Goal: Task Accomplishment & Management: Use online tool/utility

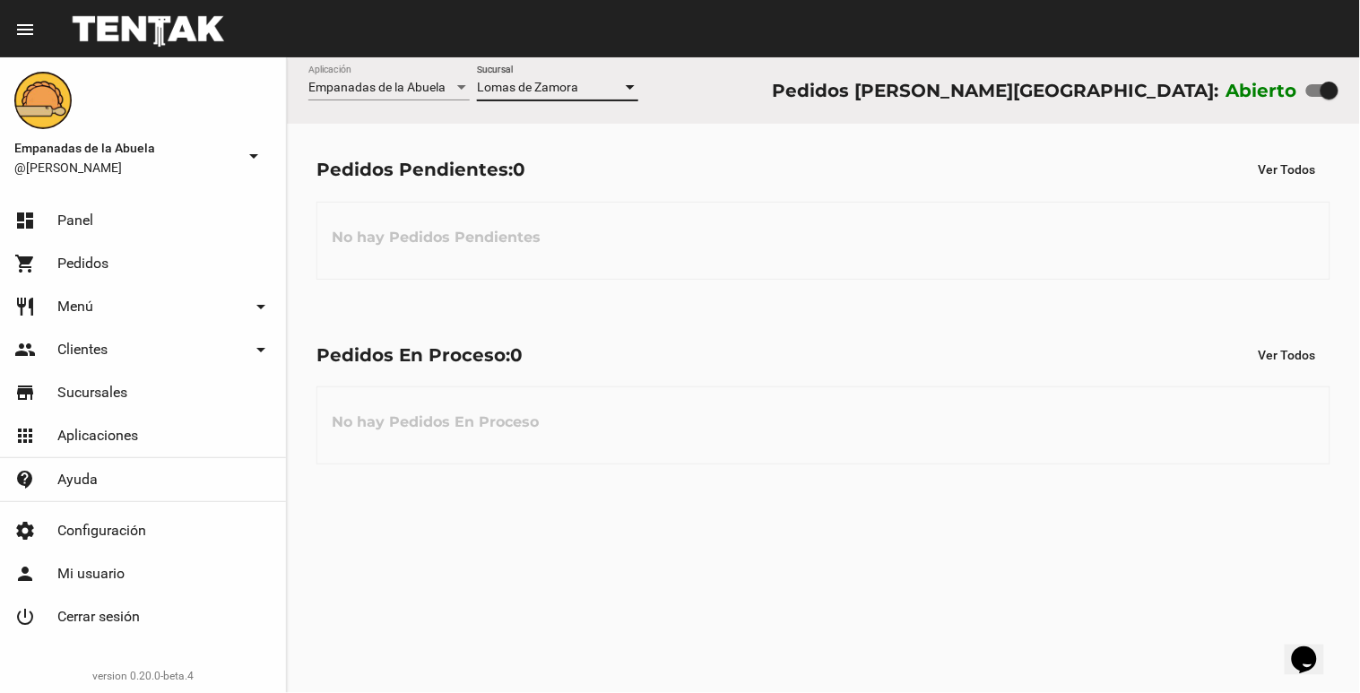
click at [529, 56] on mat-toolbar "menu Resumen" at bounding box center [680, 28] width 1360 height 57
click at [523, 83] on span "Lomas de Zamora" at bounding box center [527, 87] width 101 height 14
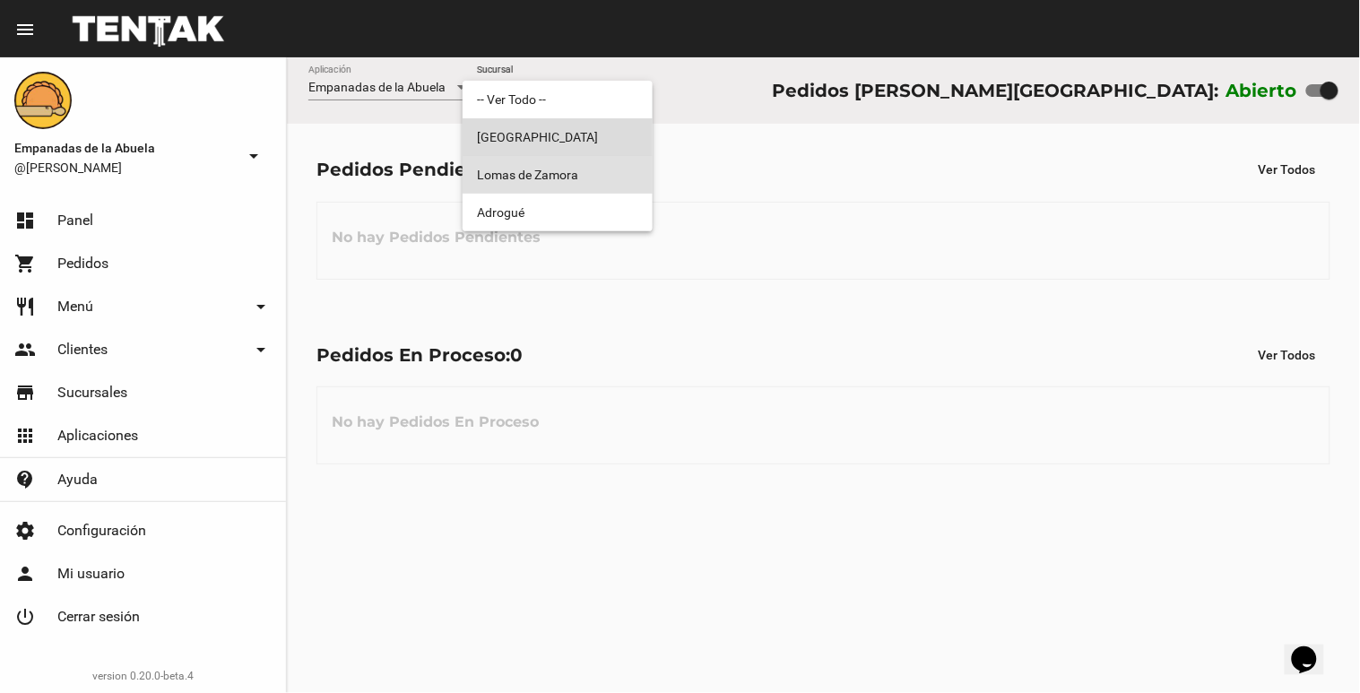
click at [548, 154] on span "[GEOGRAPHIC_DATA]" at bounding box center [557, 137] width 161 height 38
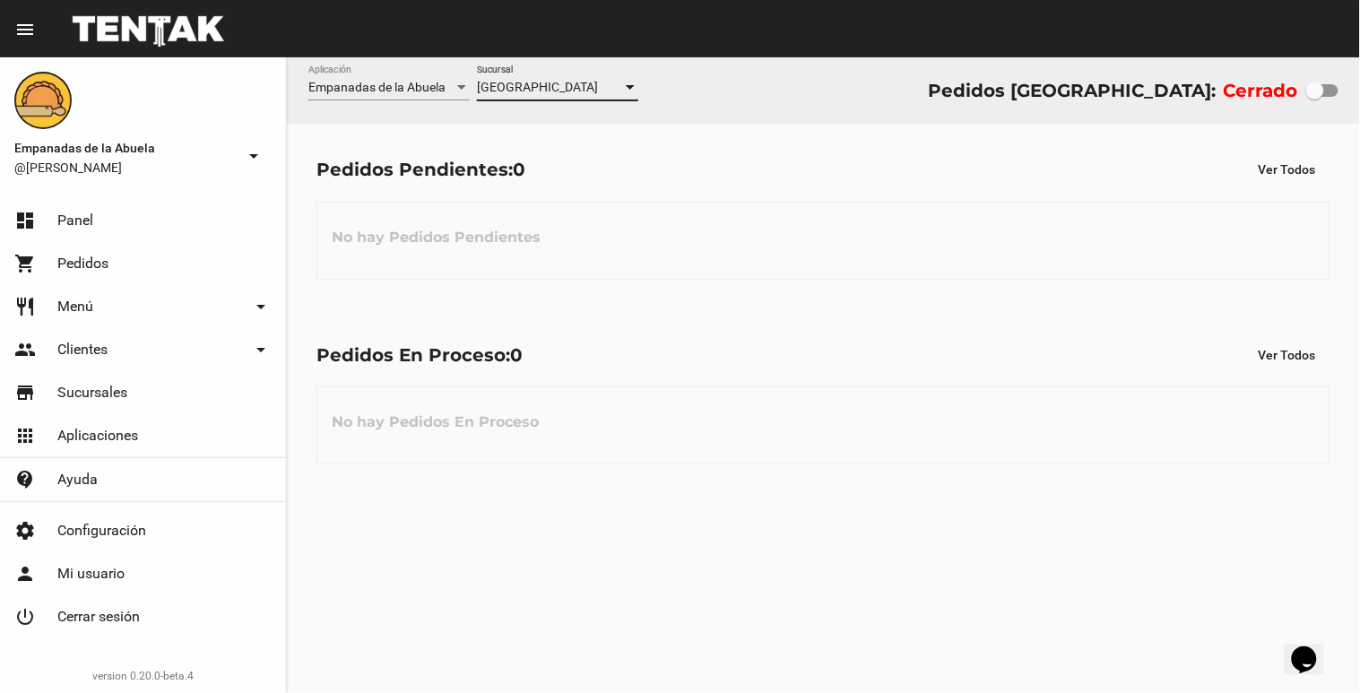
click at [562, 75] on div "Monte Grande Sucursal" at bounding box center [557, 82] width 161 height 35
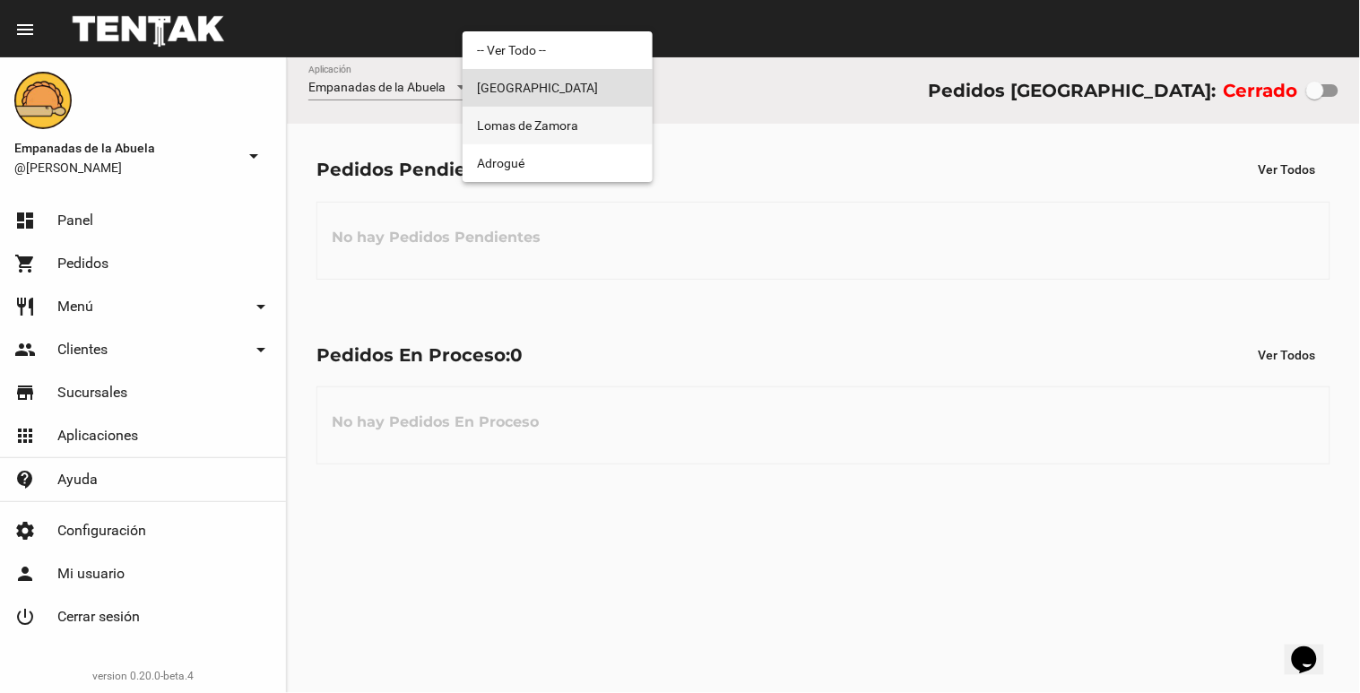
click at [549, 127] on span "Lomas de Zamora" at bounding box center [557, 126] width 161 height 38
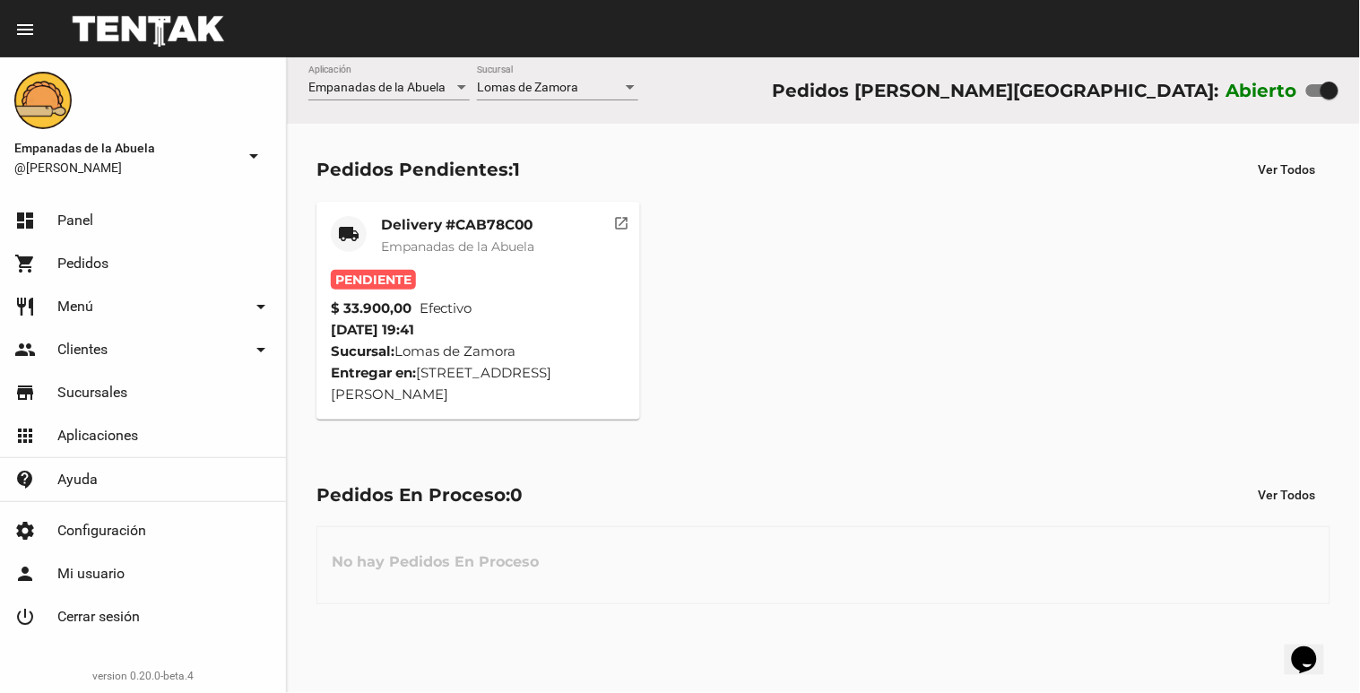
click at [534, 216] on mat-card-title "Delivery #CAB78C00" at bounding box center [457, 225] width 153 height 18
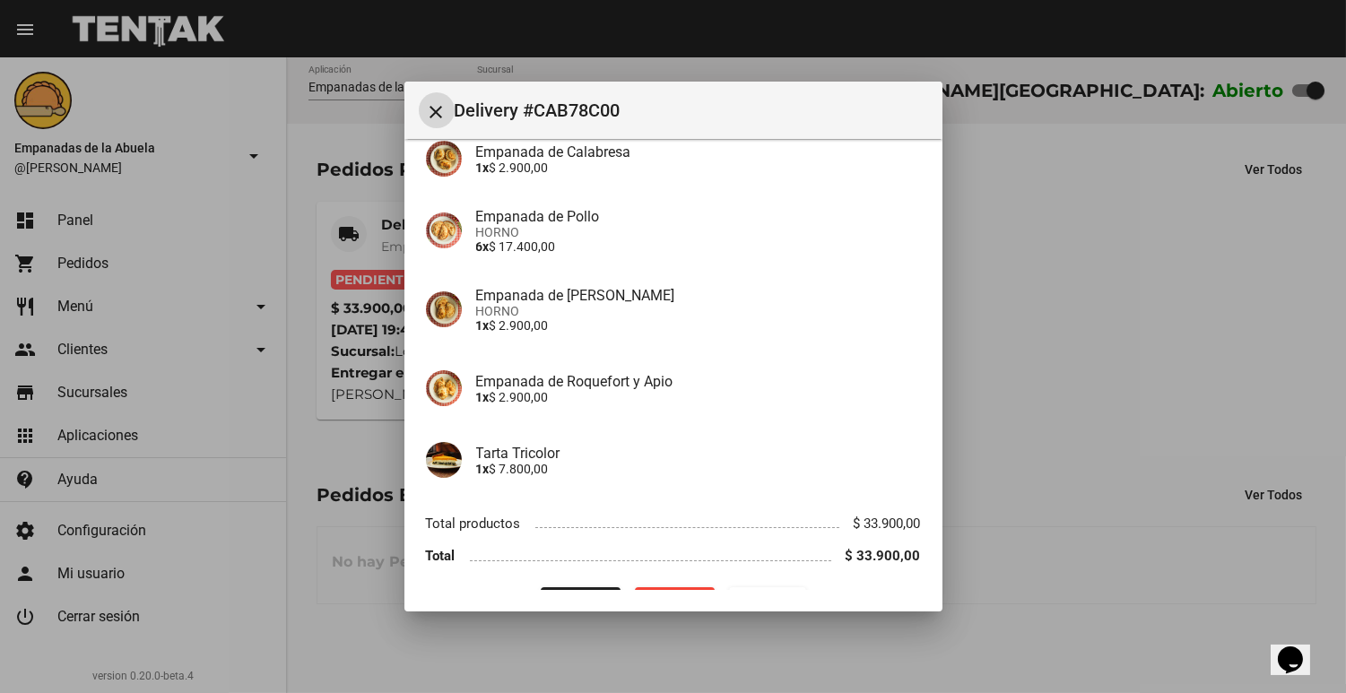
scroll to position [243, 0]
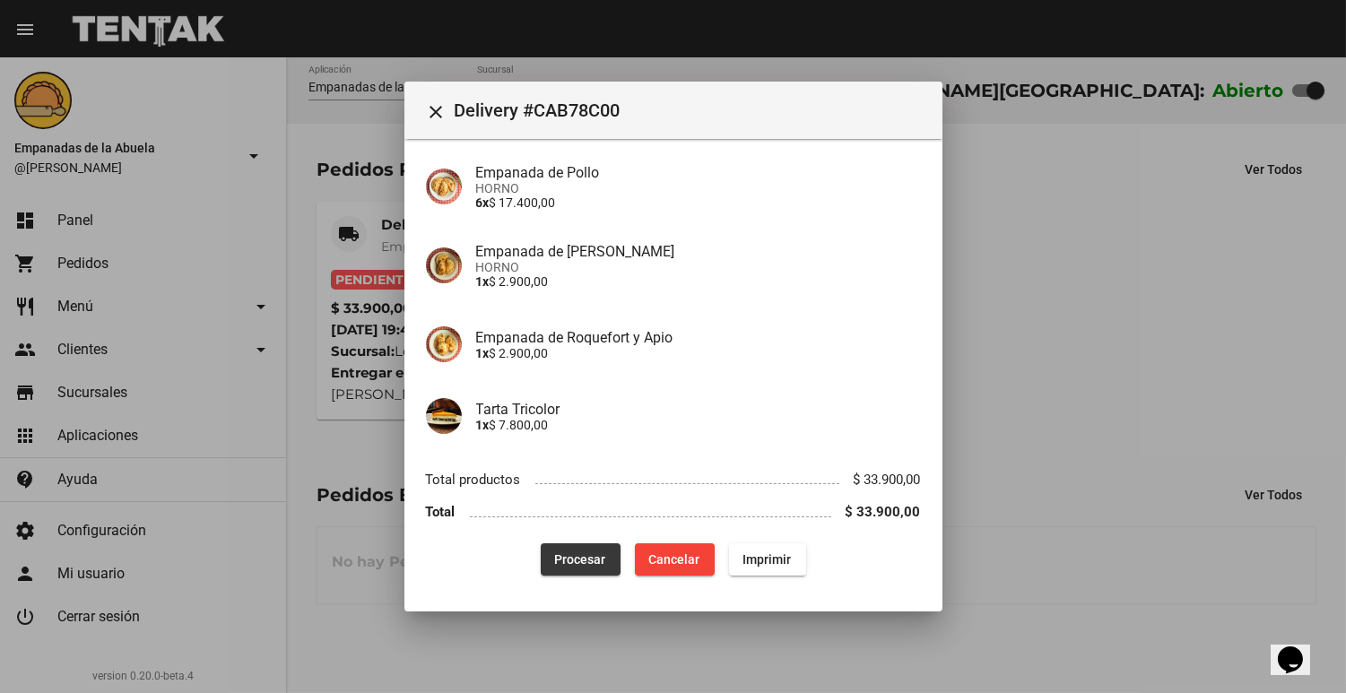
click at [567, 561] on span "Procesar" at bounding box center [580, 559] width 51 height 14
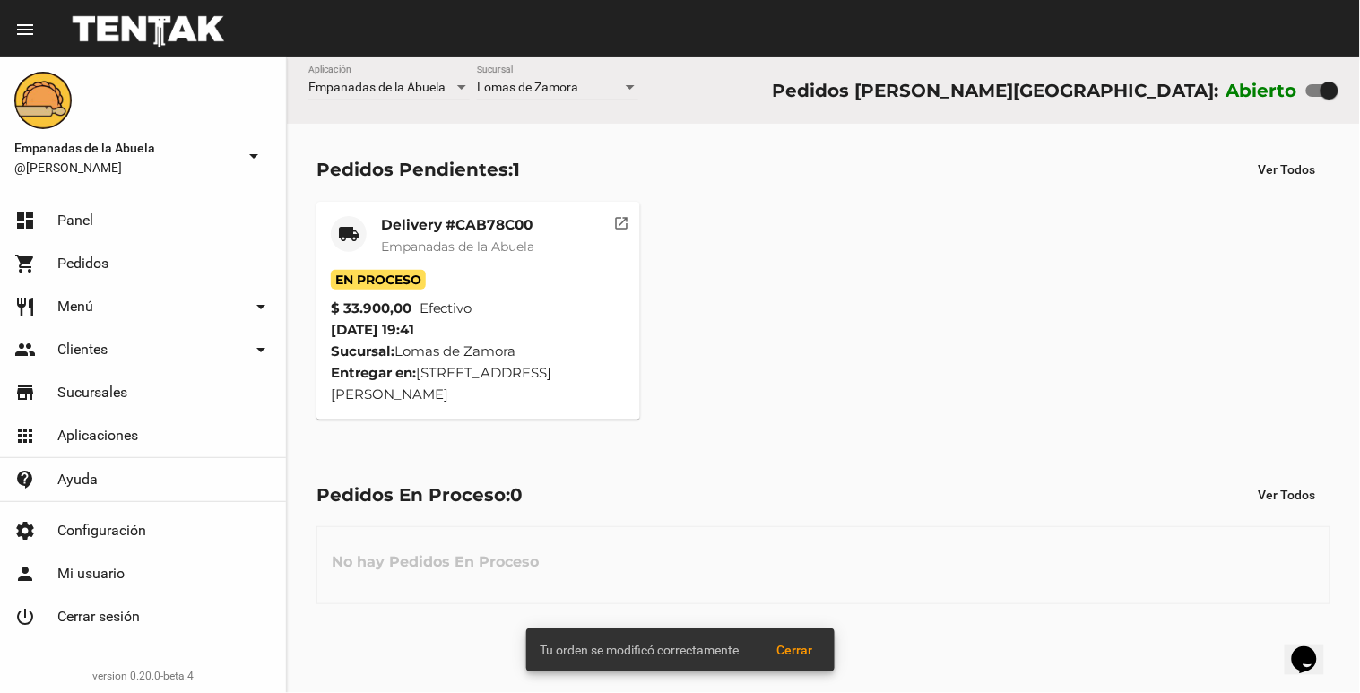
click at [489, 230] on mat-card-title "Delivery #CAB78C00" at bounding box center [457, 225] width 153 height 18
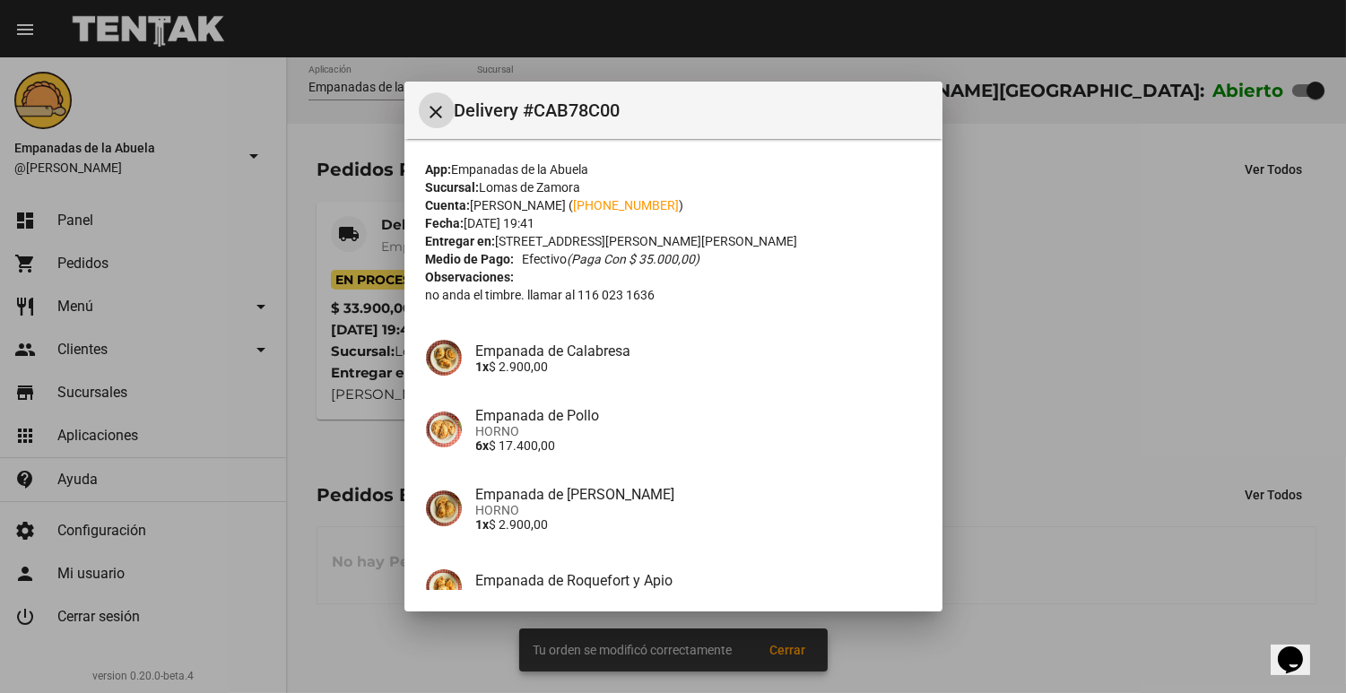
scroll to position [243, 0]
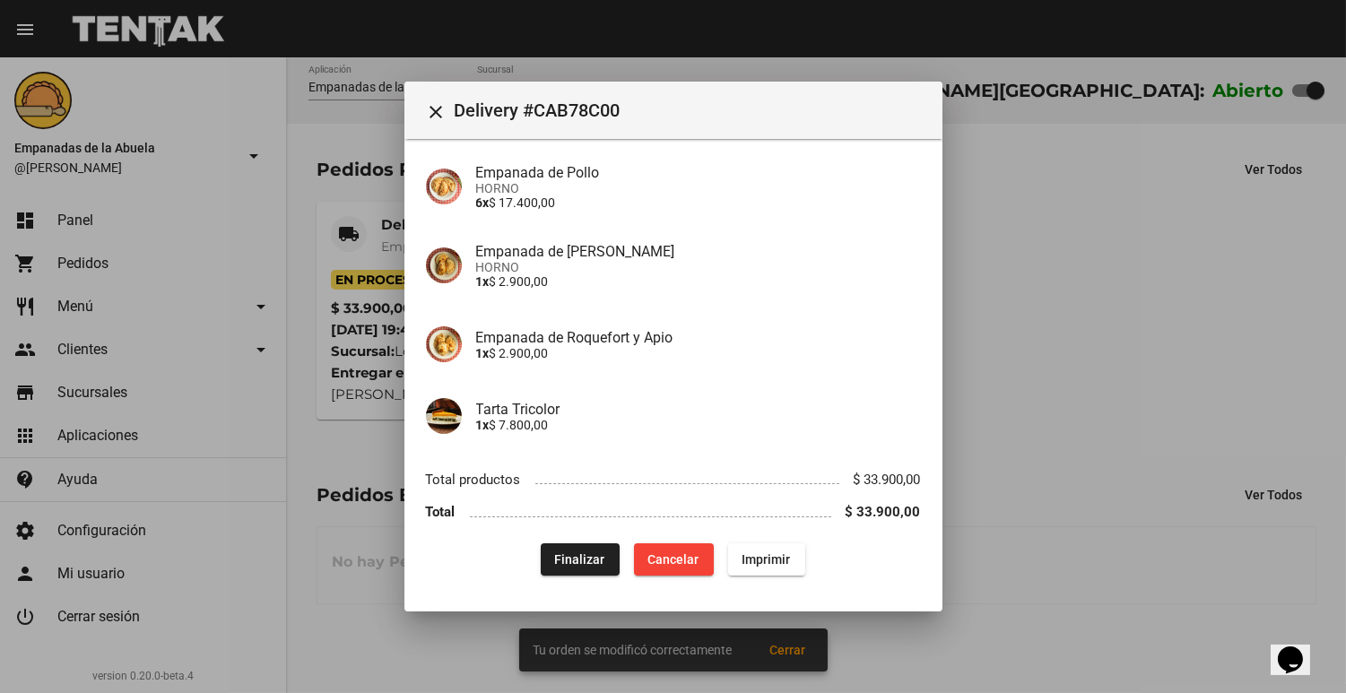
drag, startPoint x: 763, startPoint y: 539, endPoint x: 762, endPoint y: 548, distance: 9.0
click at [763, 541] on div "App: Empanadas de la Abuela Sucursal: [PERSON_NAME] Cuenta: [PERSON_NAME] ( [PH…" at bounding box center [673, 247] width 495 height 658
click at [749, 566] on span "Imprimir" at bounding box center [766, 559] width 48 height 14
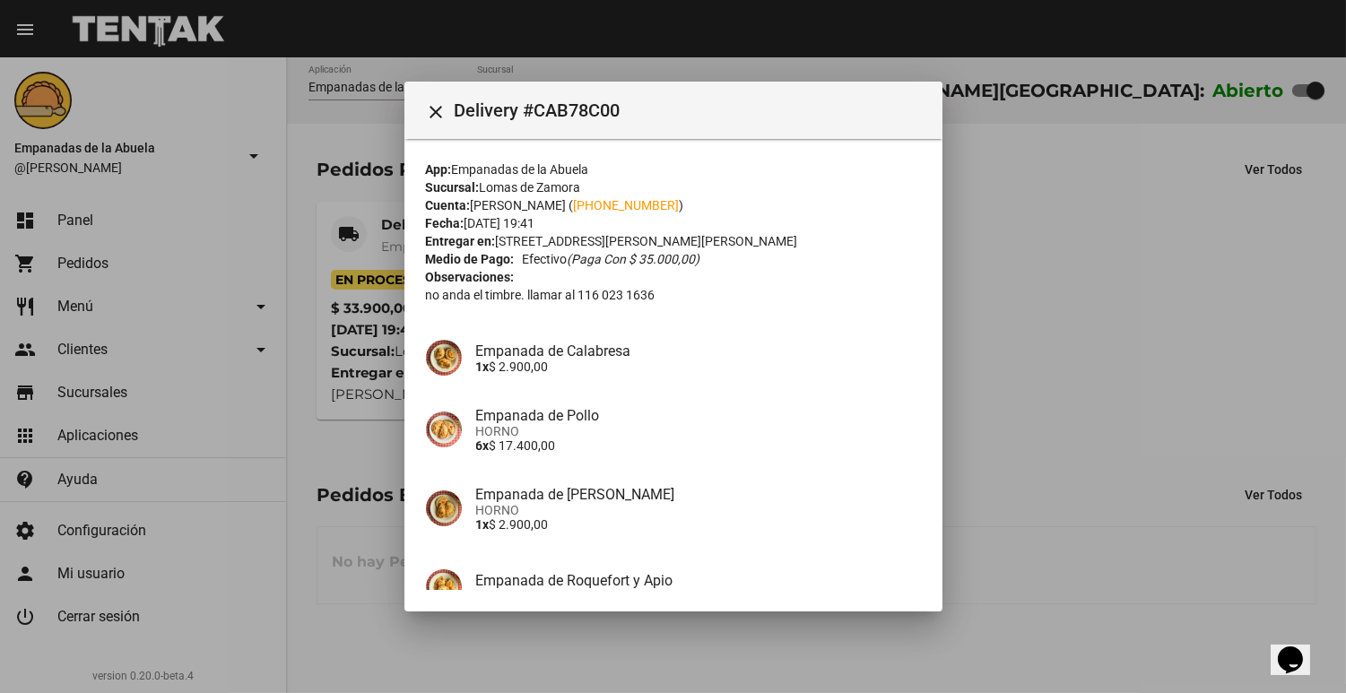
scroll to position [243, 0]
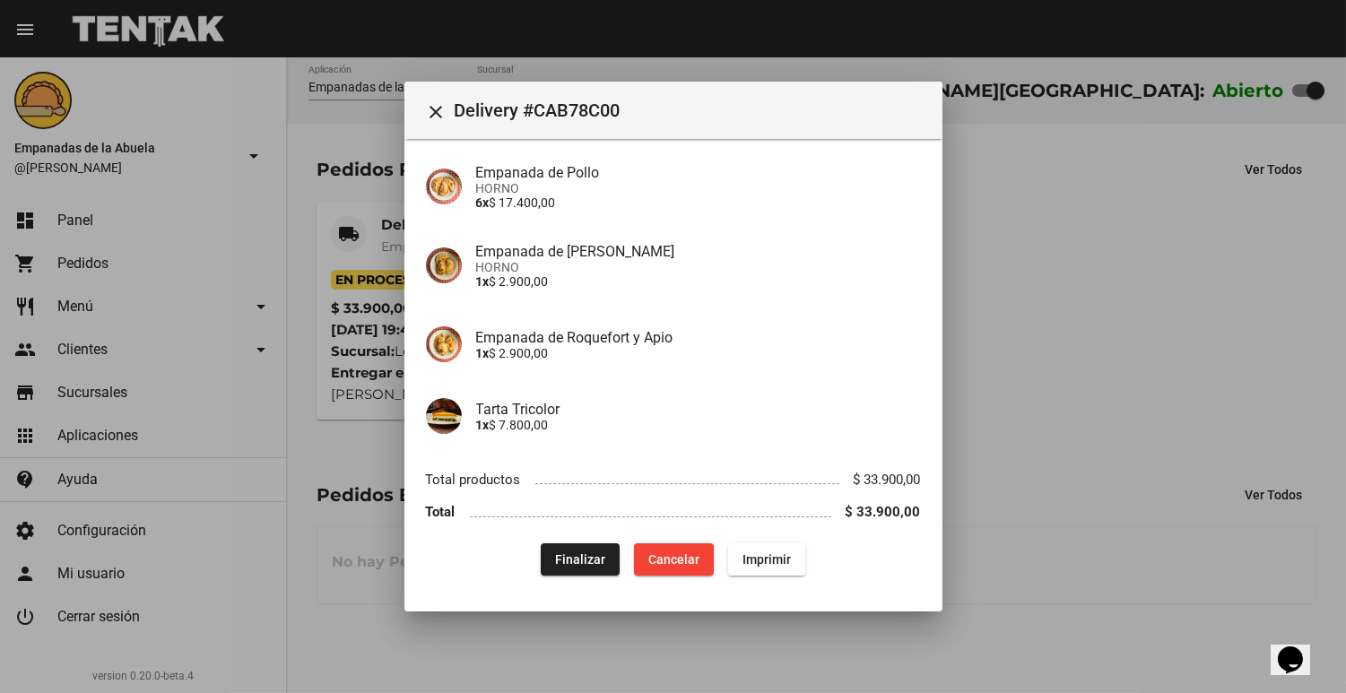
click at [1113, 376] on div at bounding box center [673, 346] width 1346 height 693
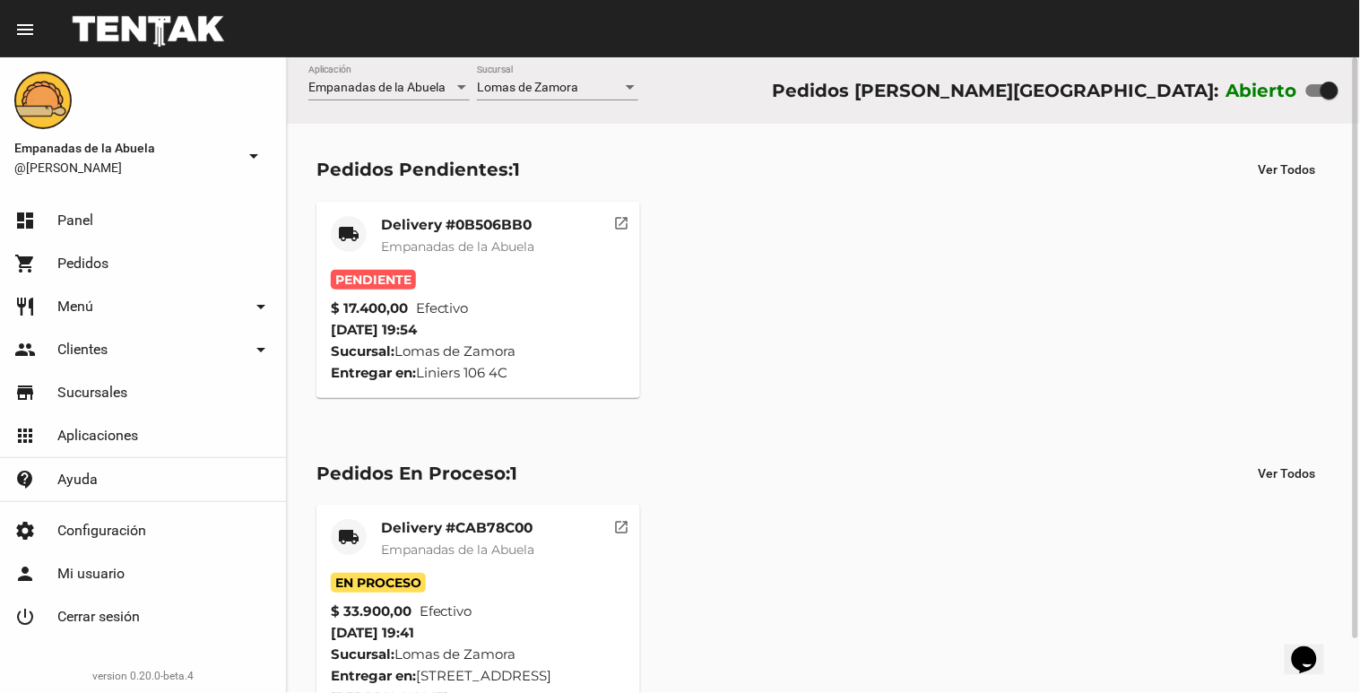
click at [533, 255] on mat-card-subtitle "Empanadas de la Abuela" at bounding box center [457, 247] width 153 height 18
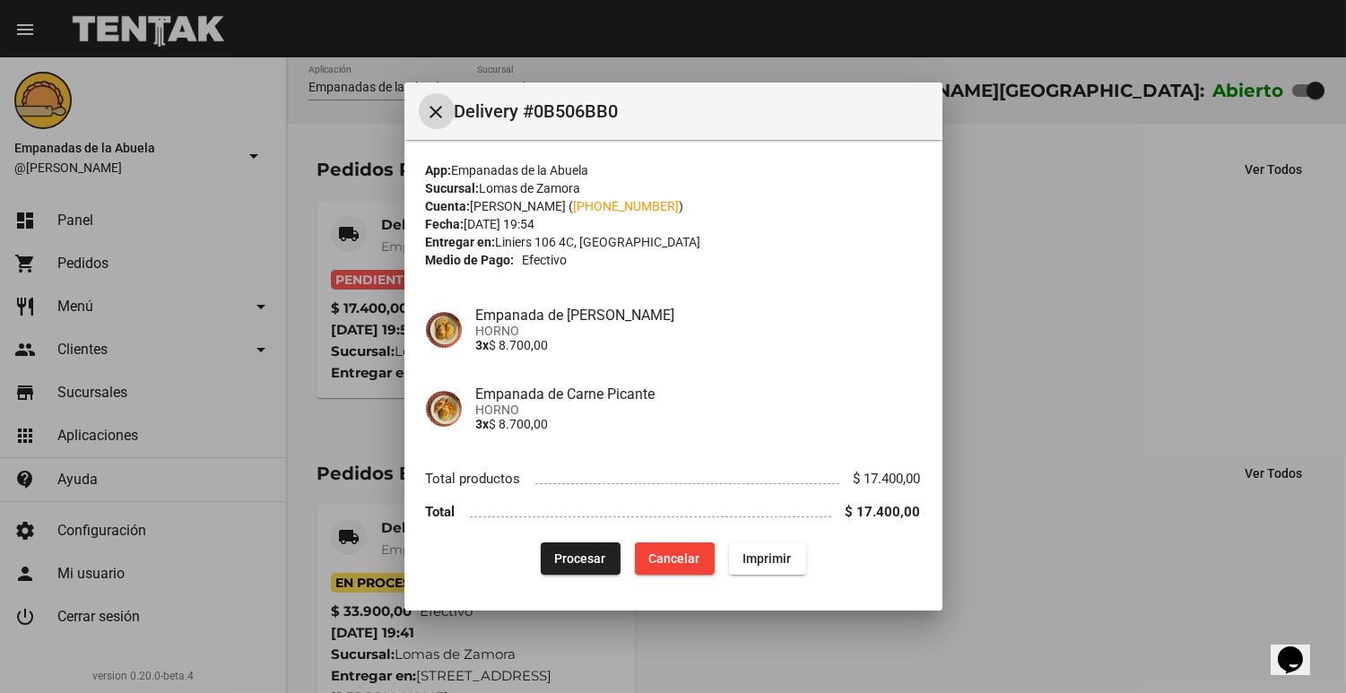
click at [555, 551] on span "Procesar" at bounding box center [580, 558] width 51 height 14
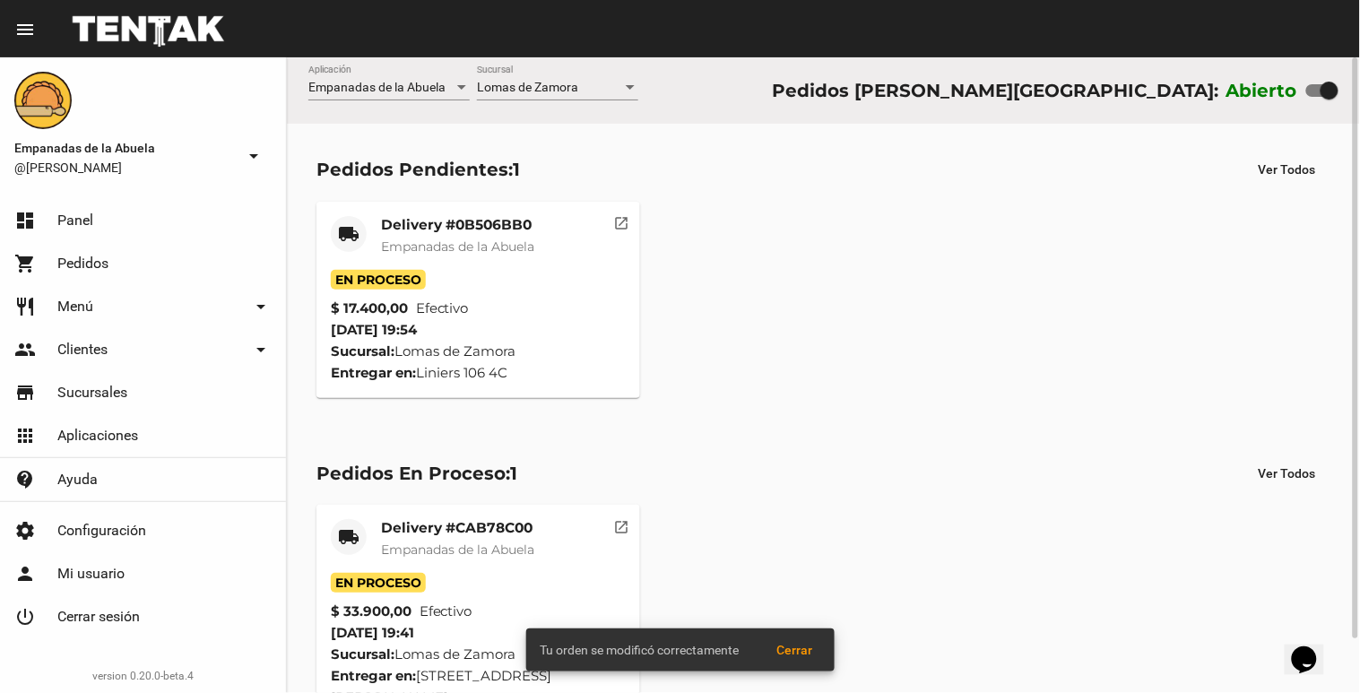
click at [491, 221] on mat-card-title "Delivery #0B506BB0" at bounding box center [457, 225] width 153 height 18
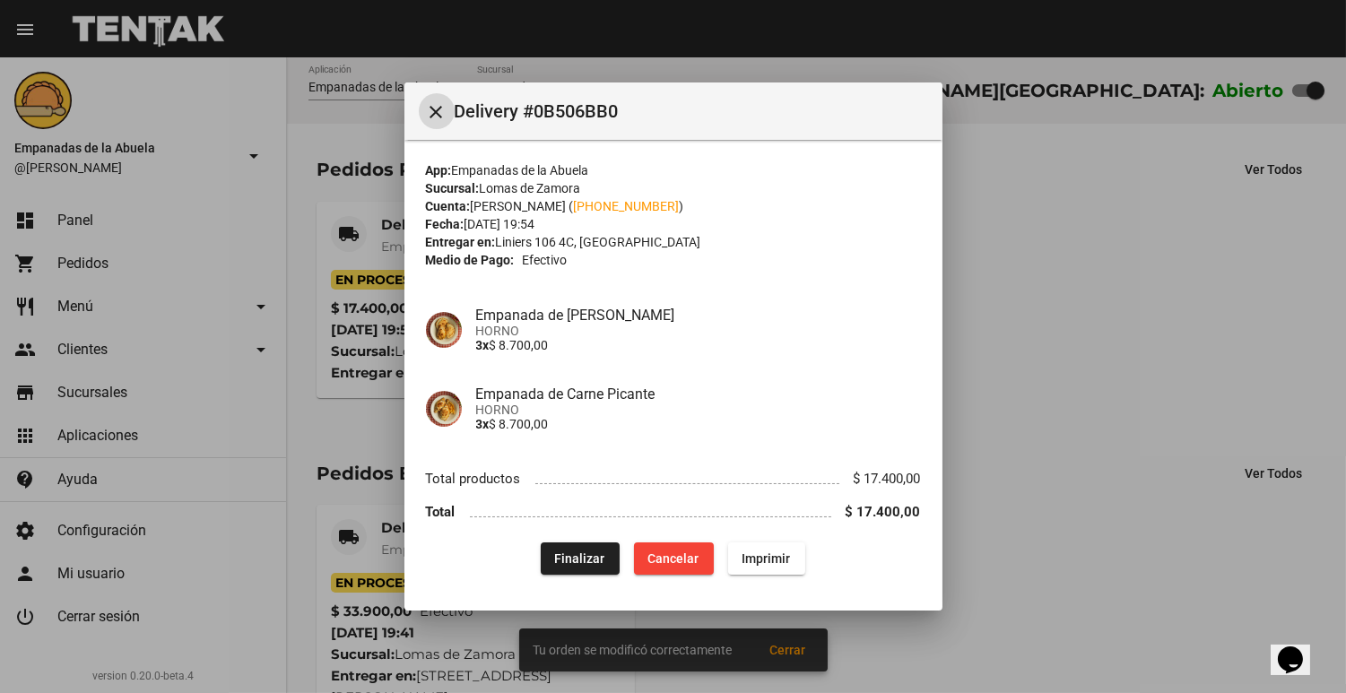
click at [800, 563] on button "Imprimir" at bounding box center [766, 558] width 77 height 32
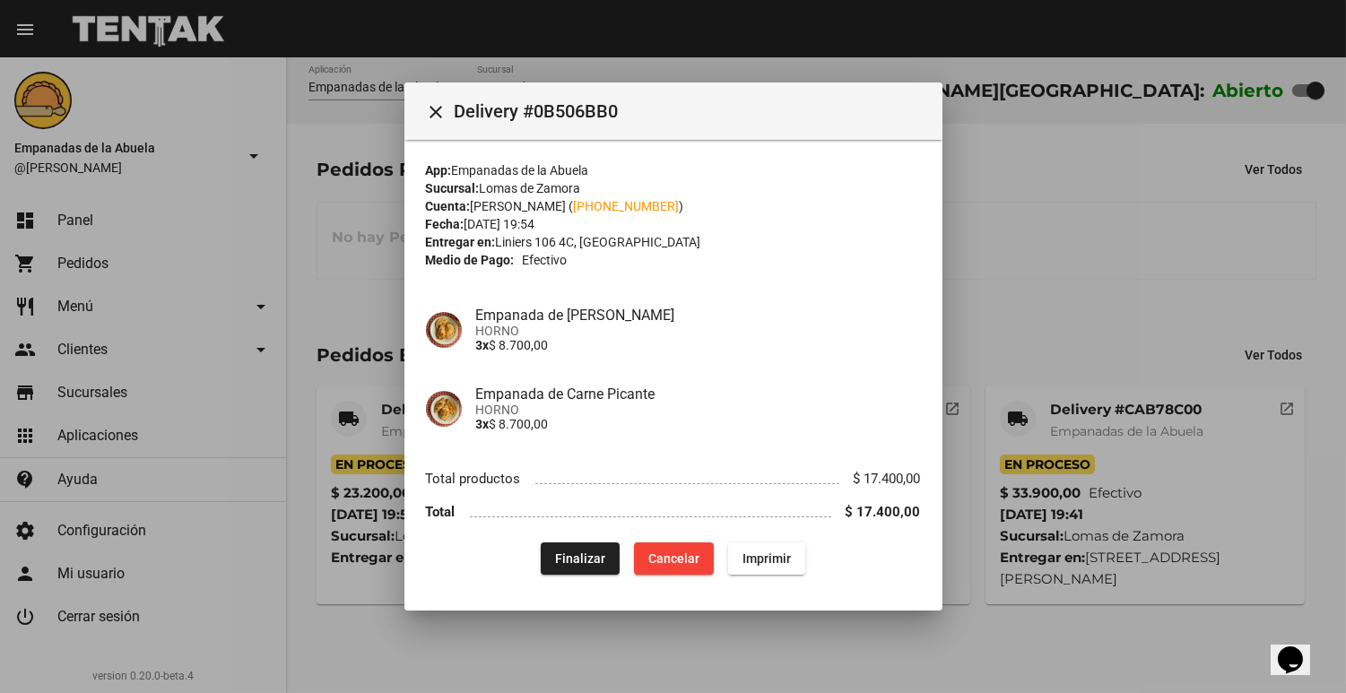
click at [1216, 130] on div at bounding box center [673, 346] width 1346 height 693
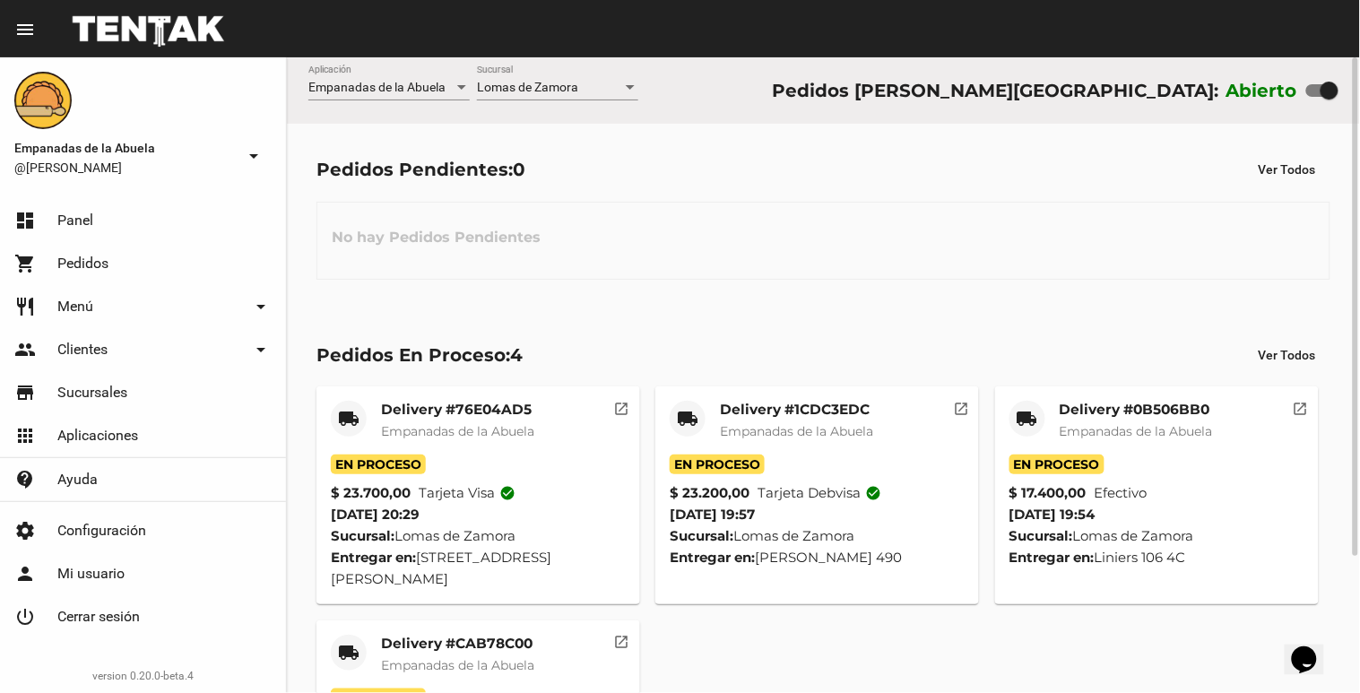
click at [567, 90] on span "Lomas de Zamora" at bounding box center [527, 87] width 101 height 14
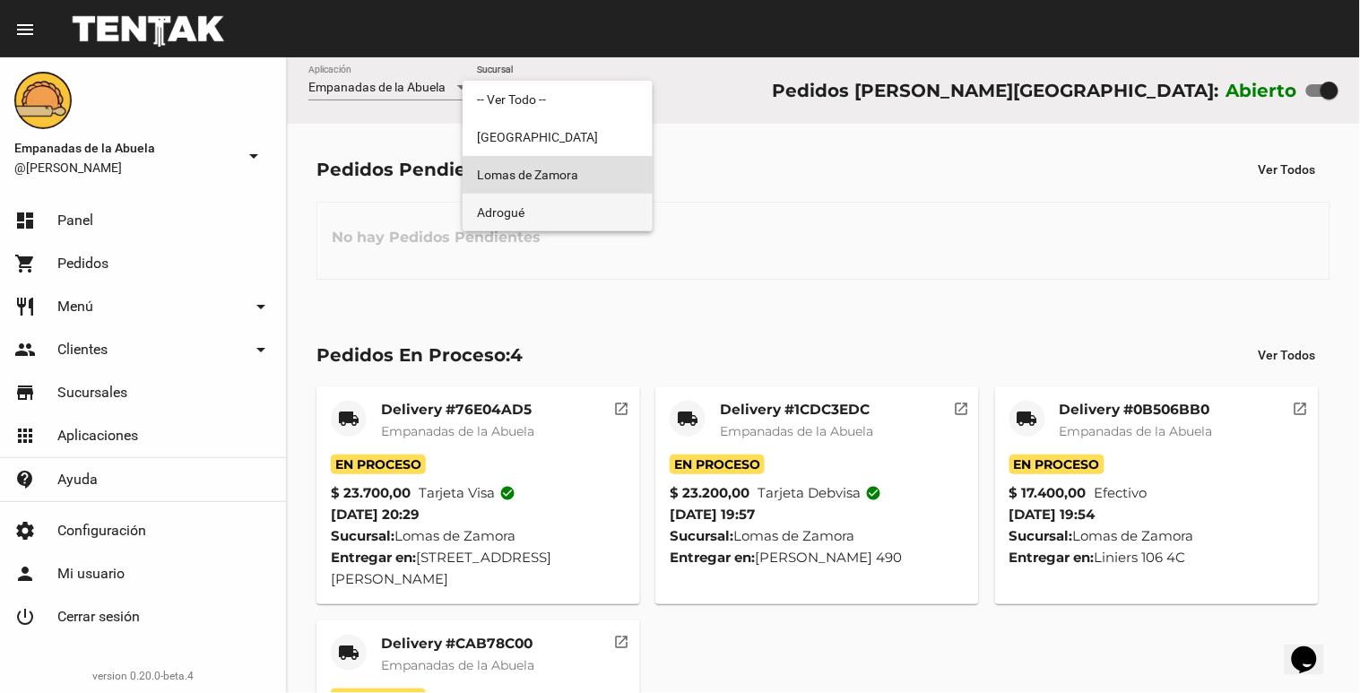
click at [529, 194] on span "Adrogué" at bounding box center [557, 213] width 161 height 38
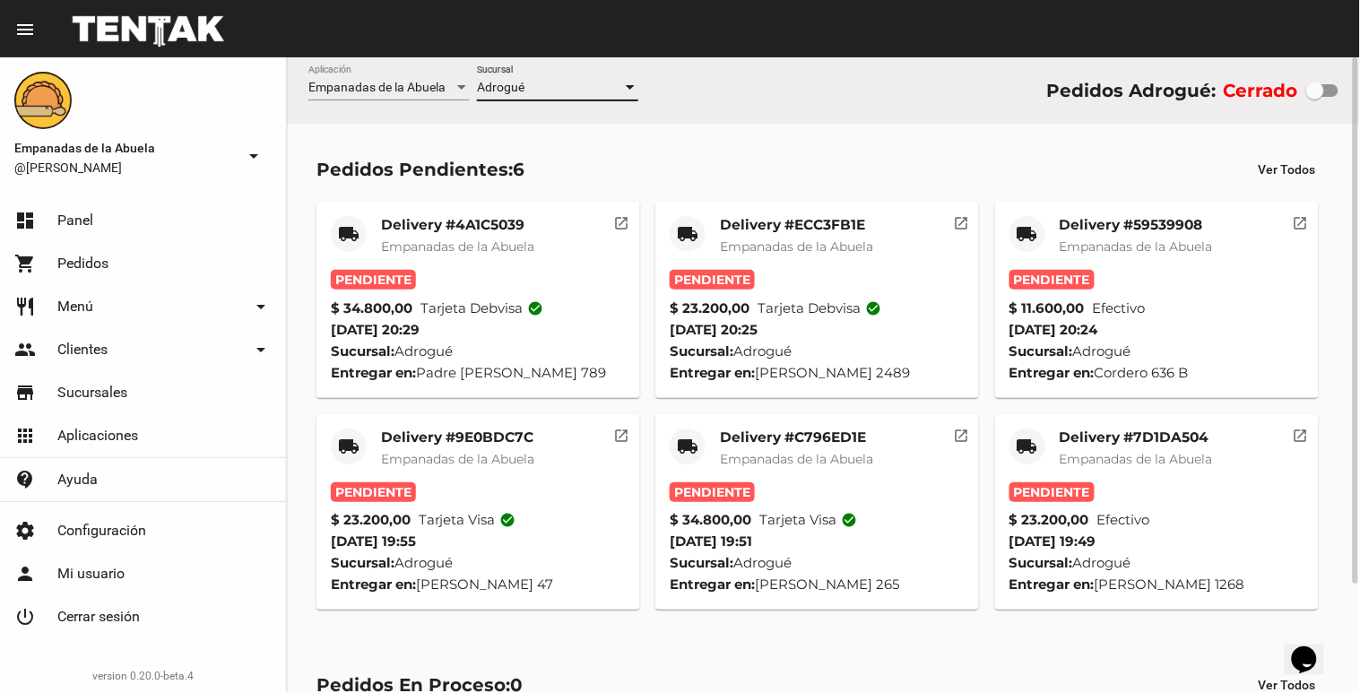
click at [565, 79] on div "Adrogué Sucursal" at bounding box center [557, 82] width 161 height 35
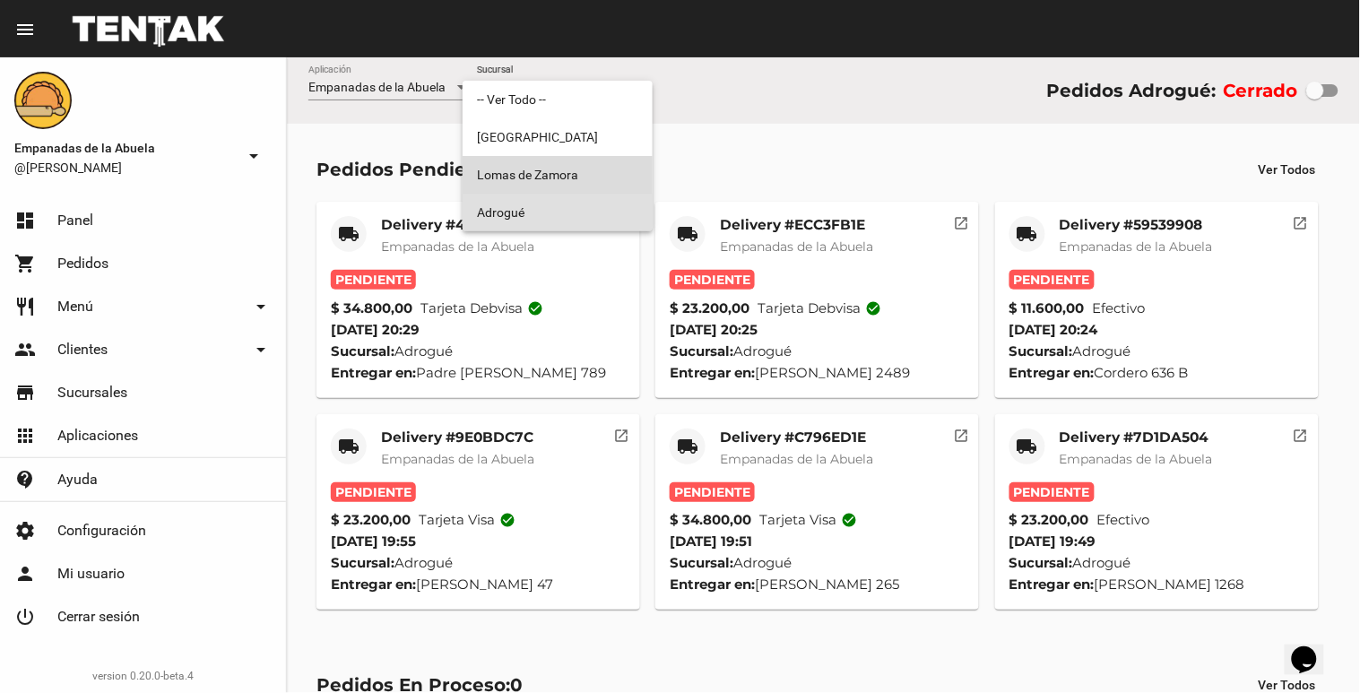
click at [507, 173] on span "Lomas de Zamora" at bounding box center [557, 175] width 161 height 38
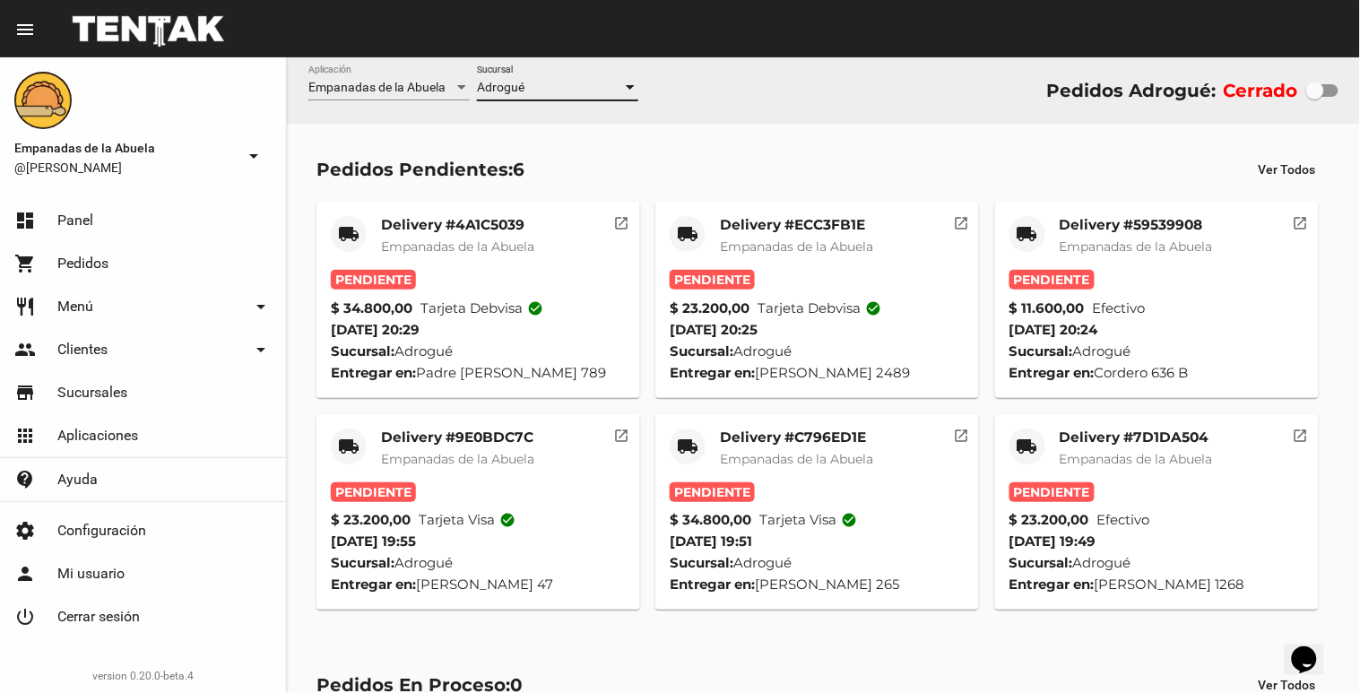
checkbox input "true"
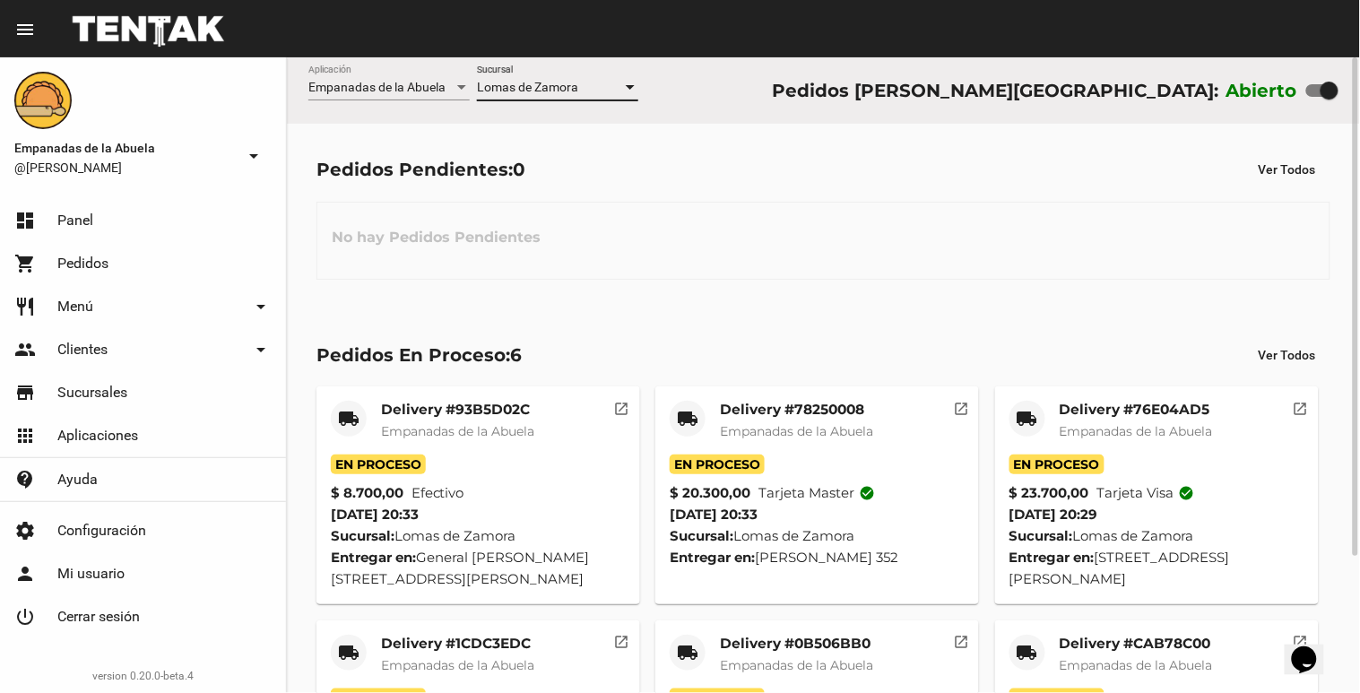
click at [418, 428] on span "Empanadas de la Abuela" at bounding box center [457, 431] width 153 height 16
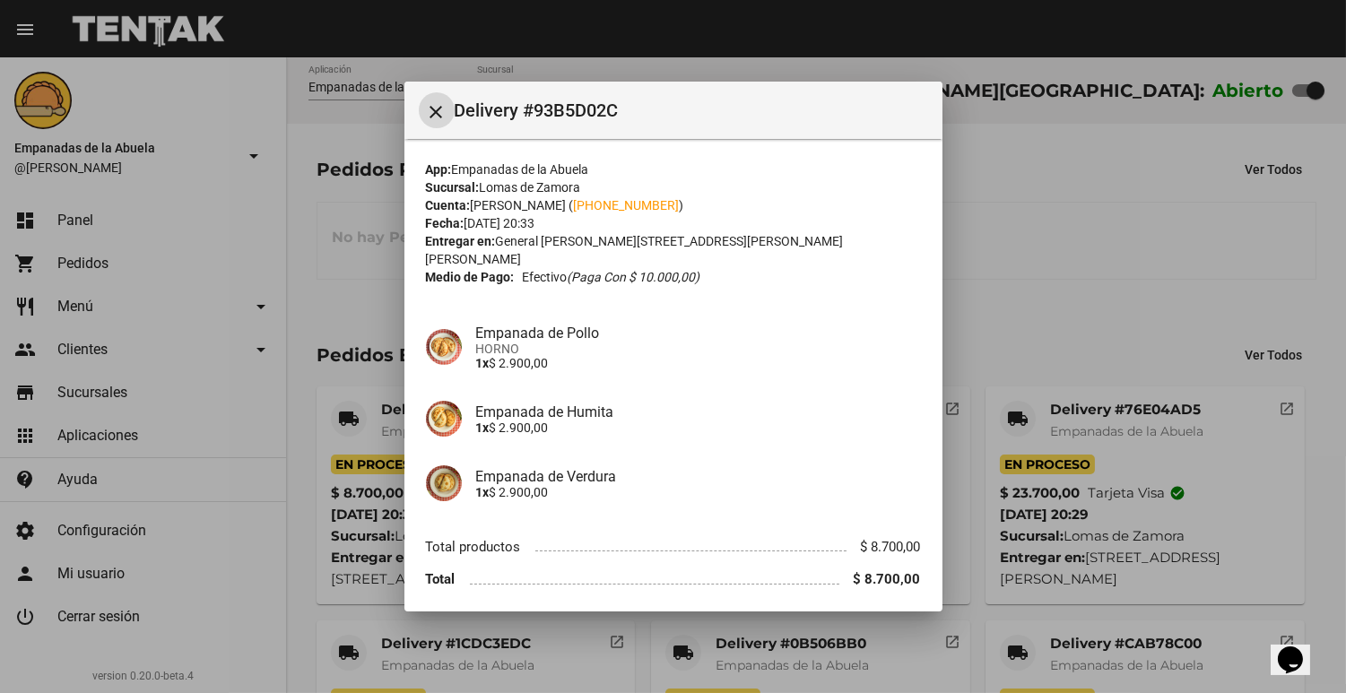
click at [992, 325] on div at bounding box center [673, 346] width 1346 height 693
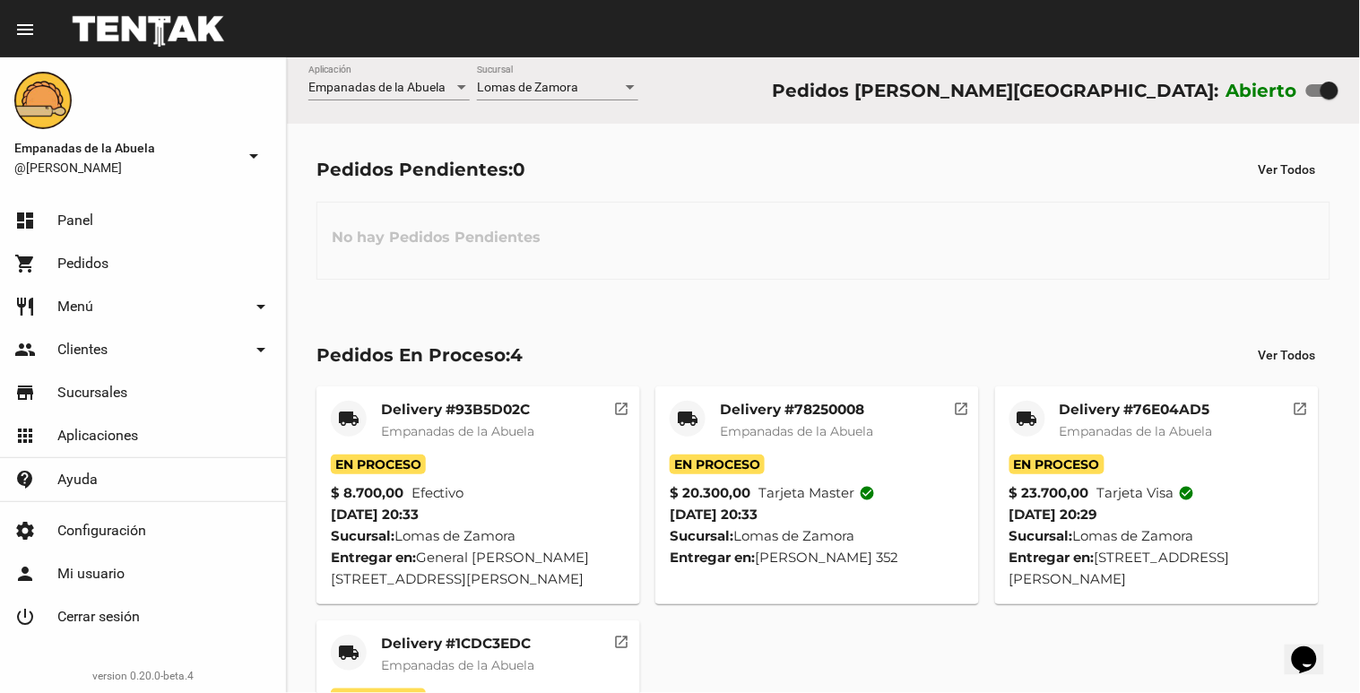
click at [529, 48] on mat-toolbar "menu Resumen" at bounding box center [680, 28] width 1360 height 57
click at [538, 79] on div "[PERSON_NAME] Sucursal" at bounding box center [557, 82] width 161 height 35
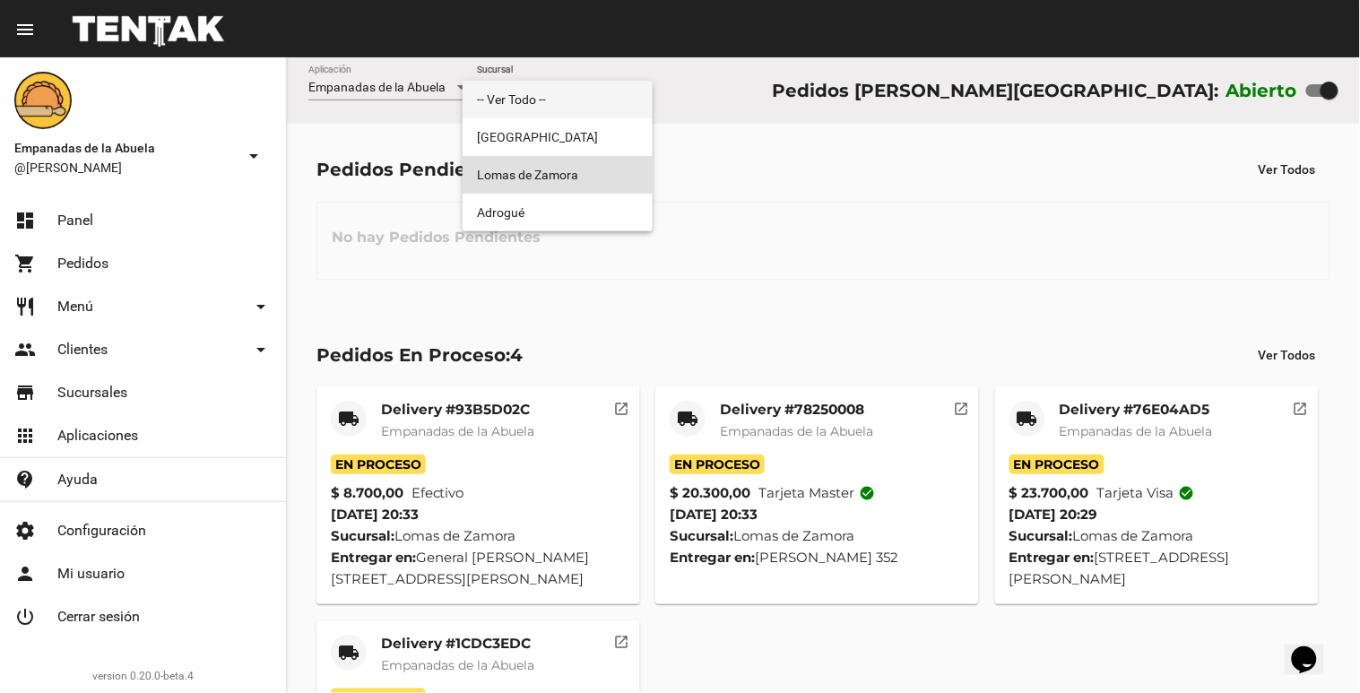
click at [556, 115] on span "-- Ver Todo --" at bounding box center [557, 100] width 161 height 38
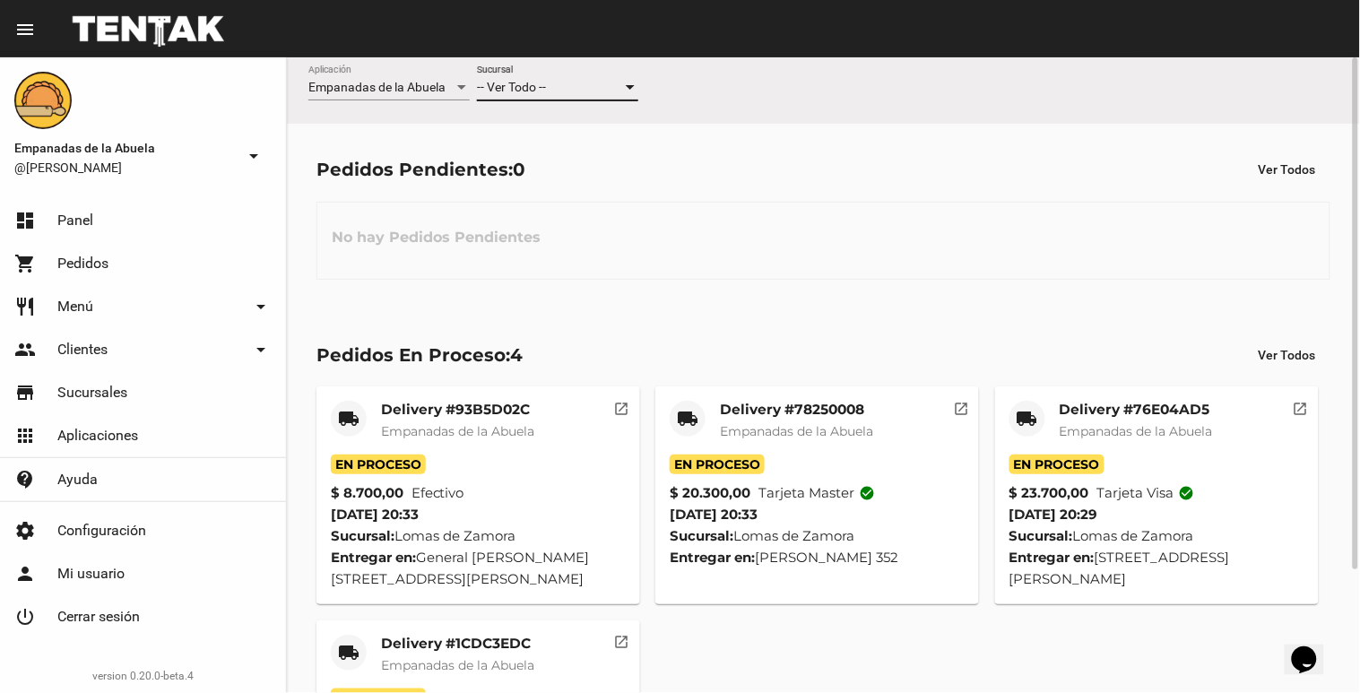
click at [571, 76] on div "-- Ver Todo -- Sucursal" at bounding box center [557, 82] width 161 height 35
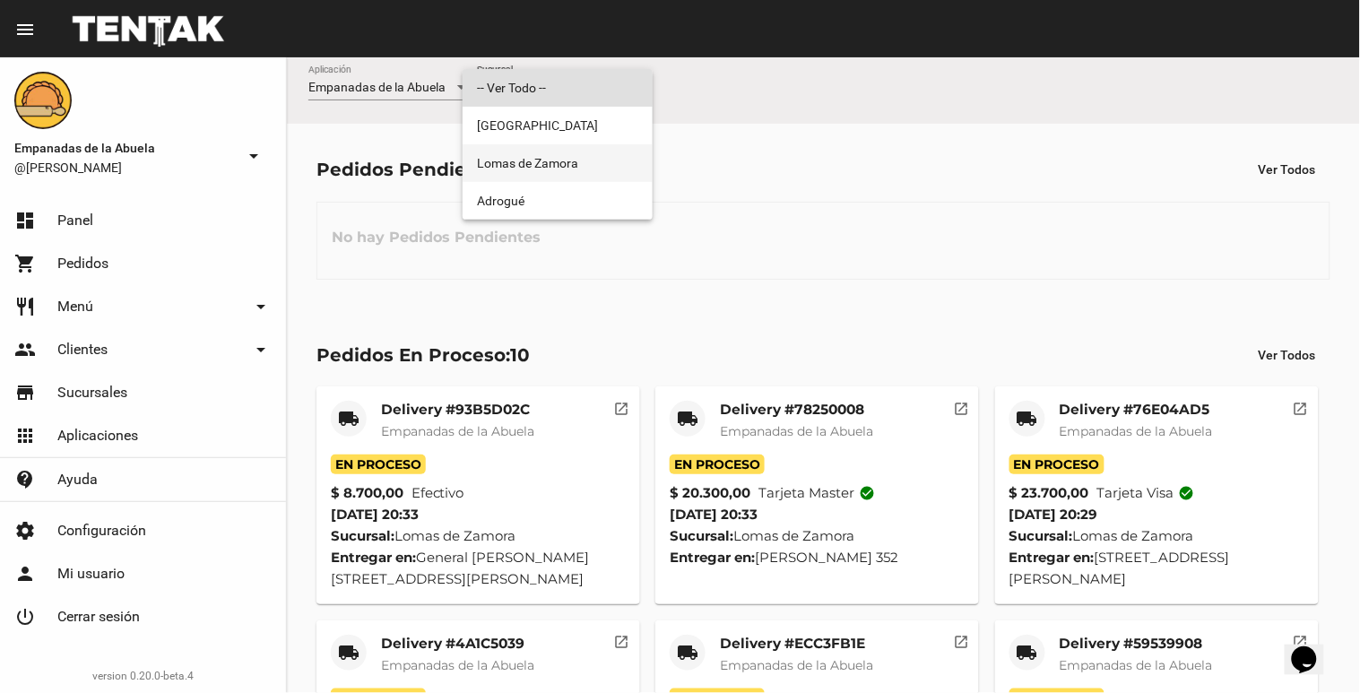
click at [543, 159] on span "Lomas de Zamora" at bounding box center [557, 163] width 161 height 38
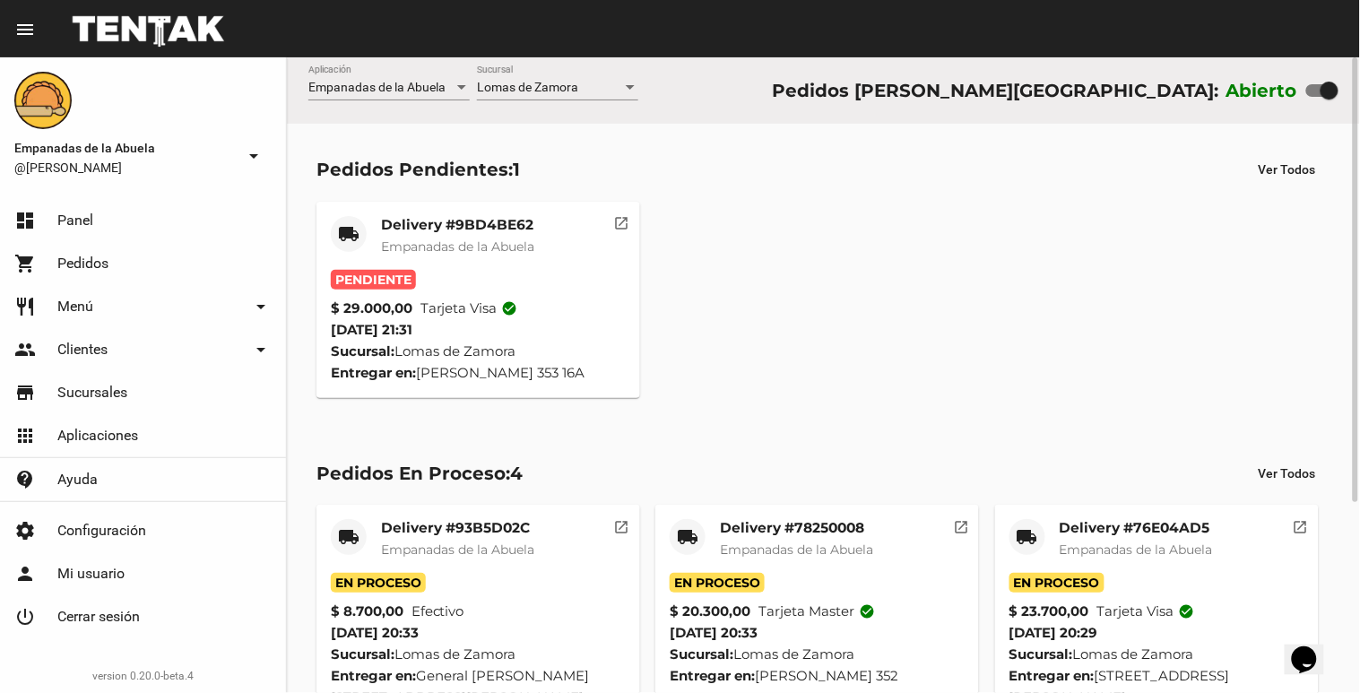
click at [531, 247] on span "Empanadas de la Abuela" at bounding box center [457, 246] width 153 height 16
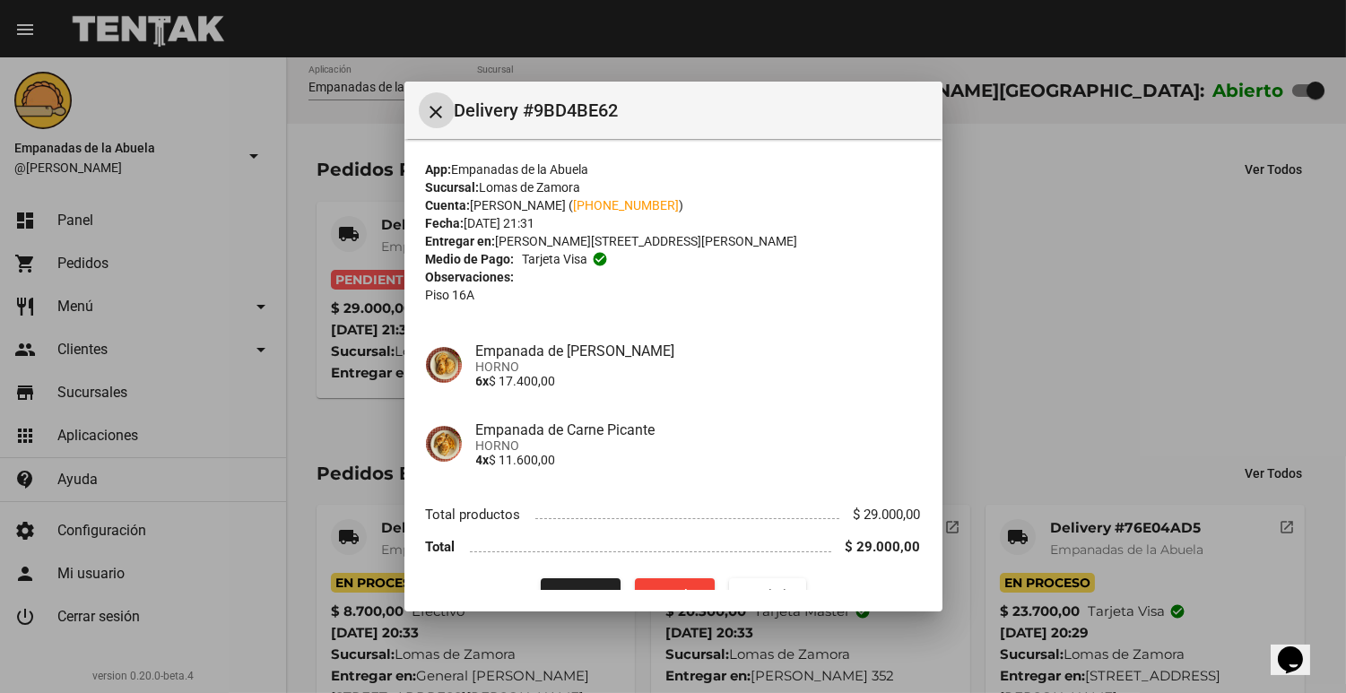
click at [544, 586] on button "Procesar" at bounding box center [581, 594] width 80 height 32
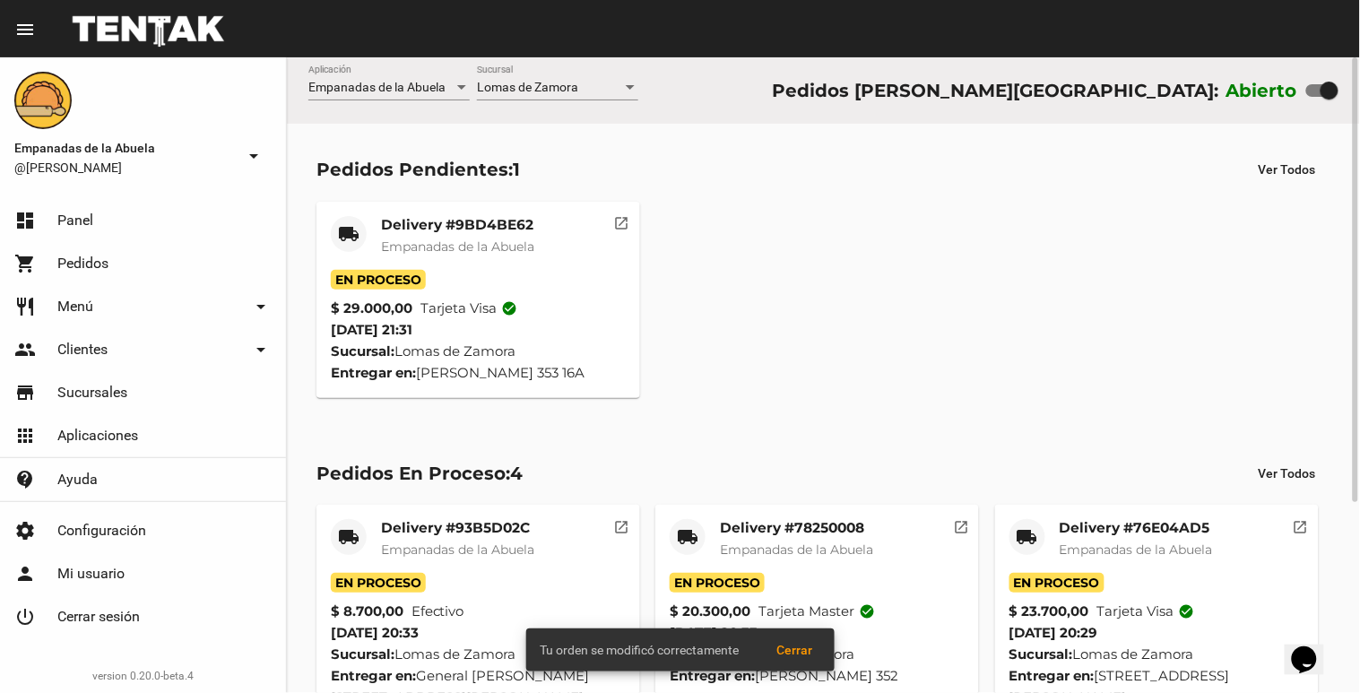
click at [428, 246] on span "Empanadas de la Abuela" at bounding box center [457, 246] width 153 height 16
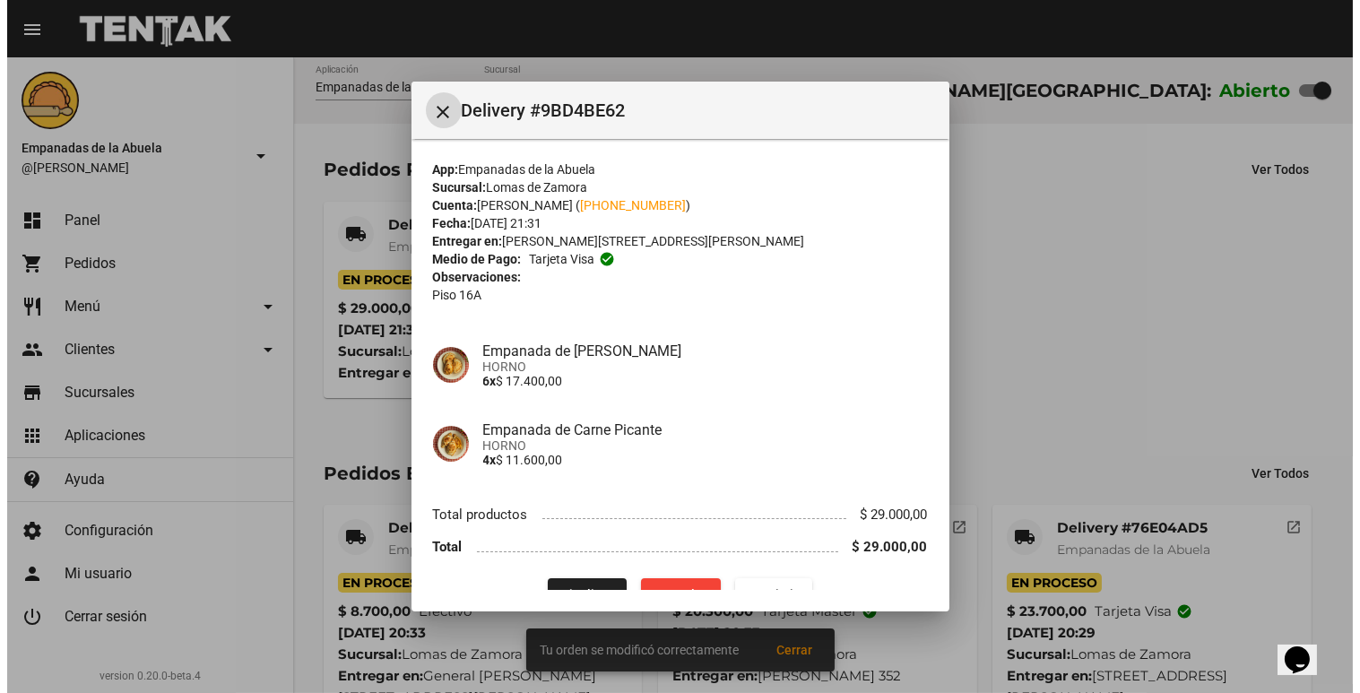
scroll to position [34, 0]
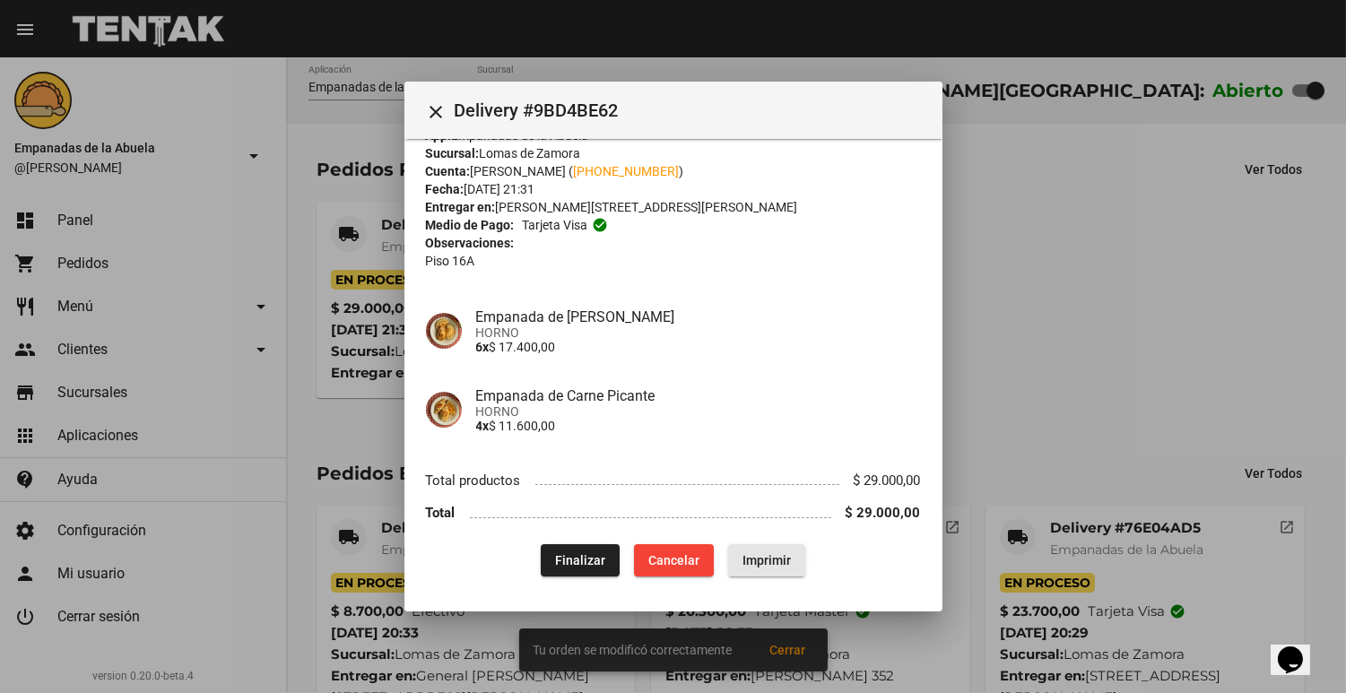
click at [751, 567] on button "Imprimir" at bounding box center [766, 560] width 77 height 32
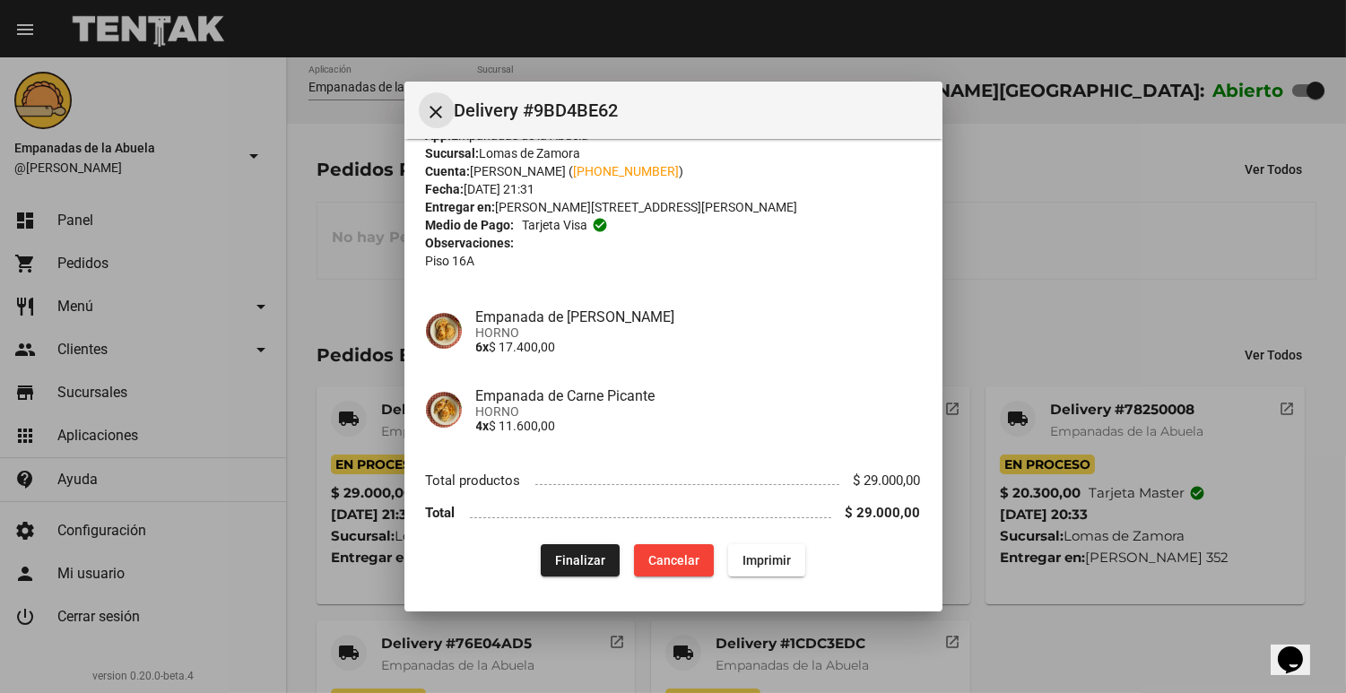
click at [446, 101] on mat-icon "close" at bounding box center [437, 112] width 22 height 22
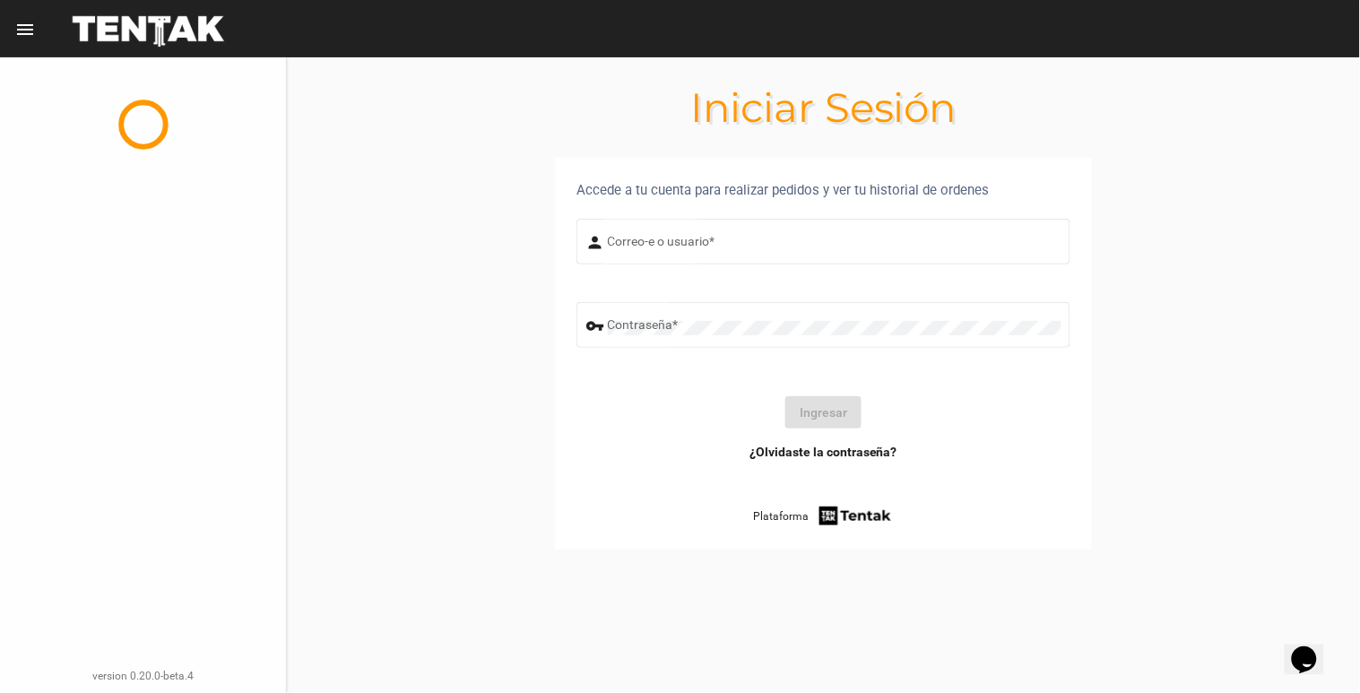
type input "[EMAIL_ADDRESS][DOMAIN_NAME]"
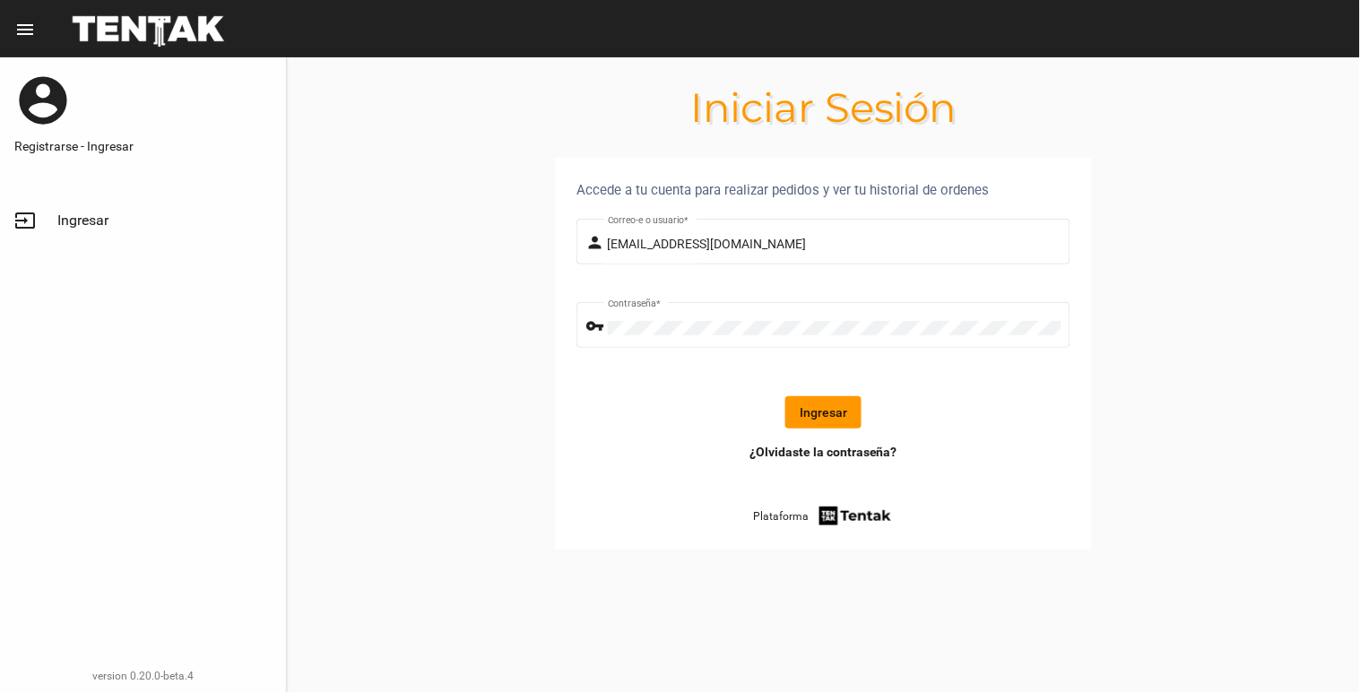
click at [853, 404] on button "Ingresar" at bounding box center [823, 412] width 76 height 32
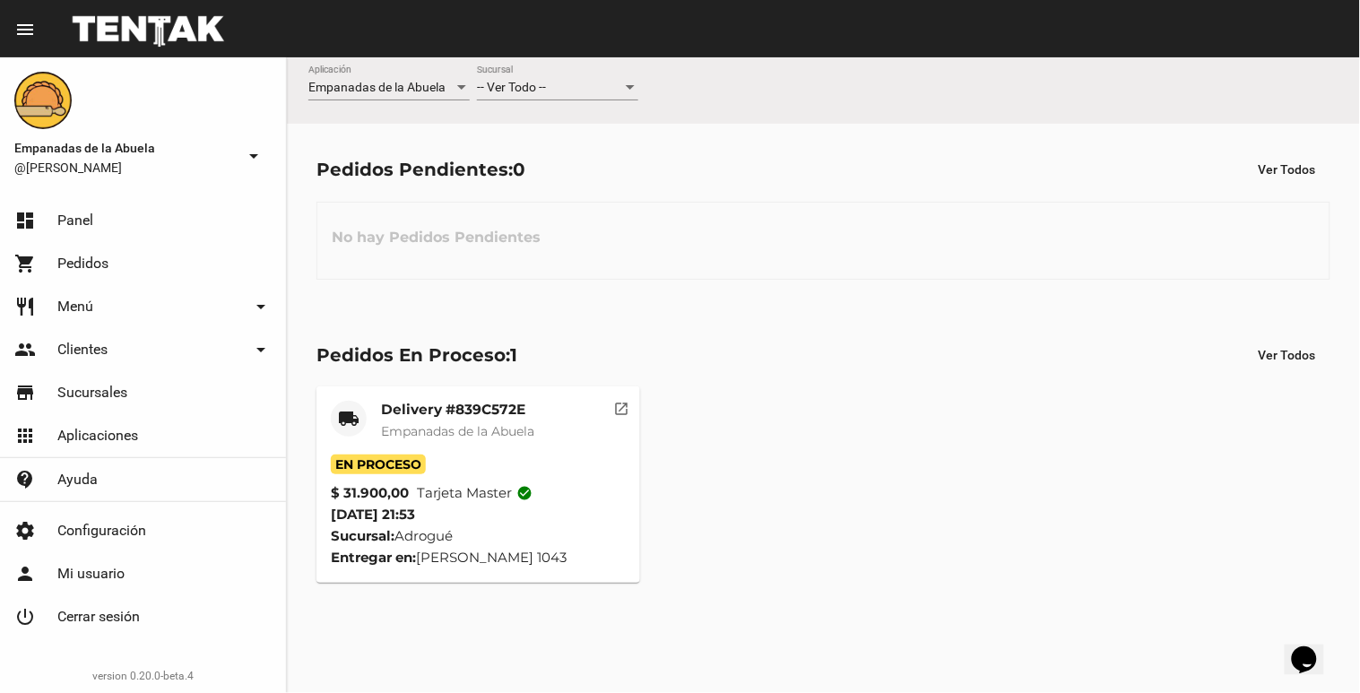
click at [568, 92] on div "-- Ver Todo --" at bounding box center [549, 88] width 145 height 14
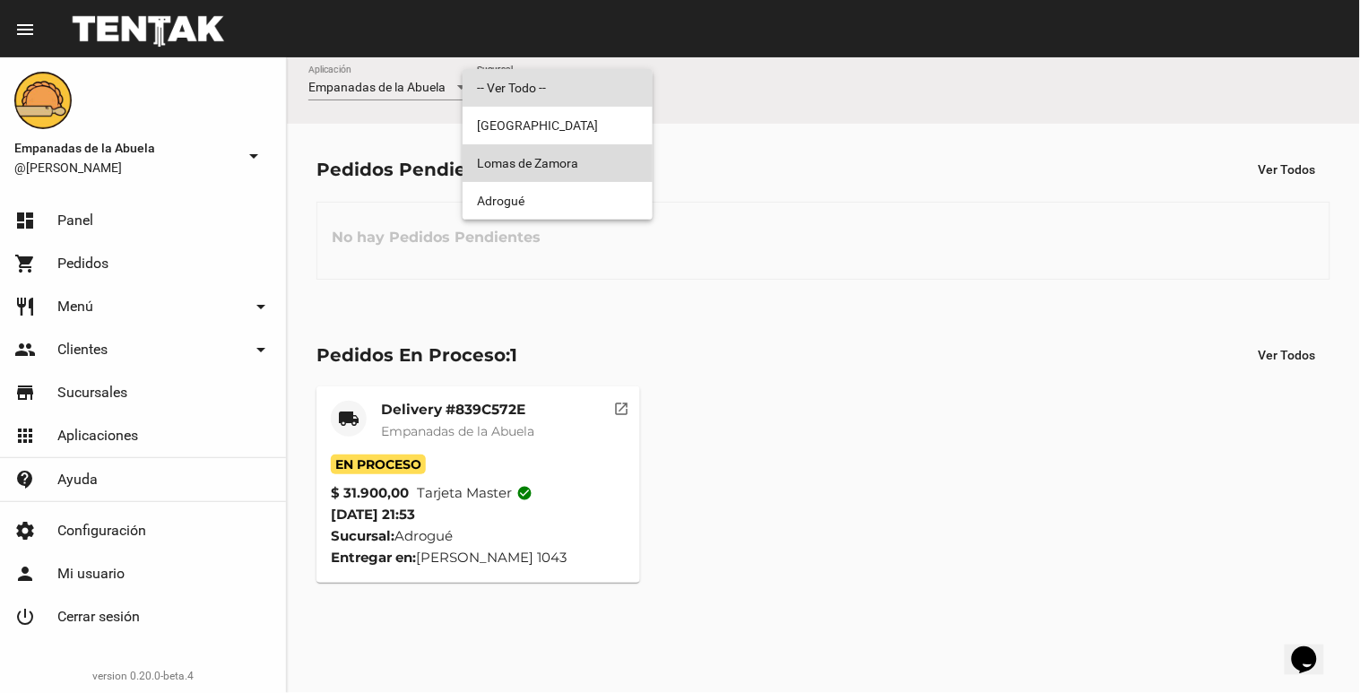
click at [558, 155] on span "Lomas de Zamora" at bounding box center [557, 163] width 161 height 38
